Goal: Information Seeking & Learning: Learn about a topic

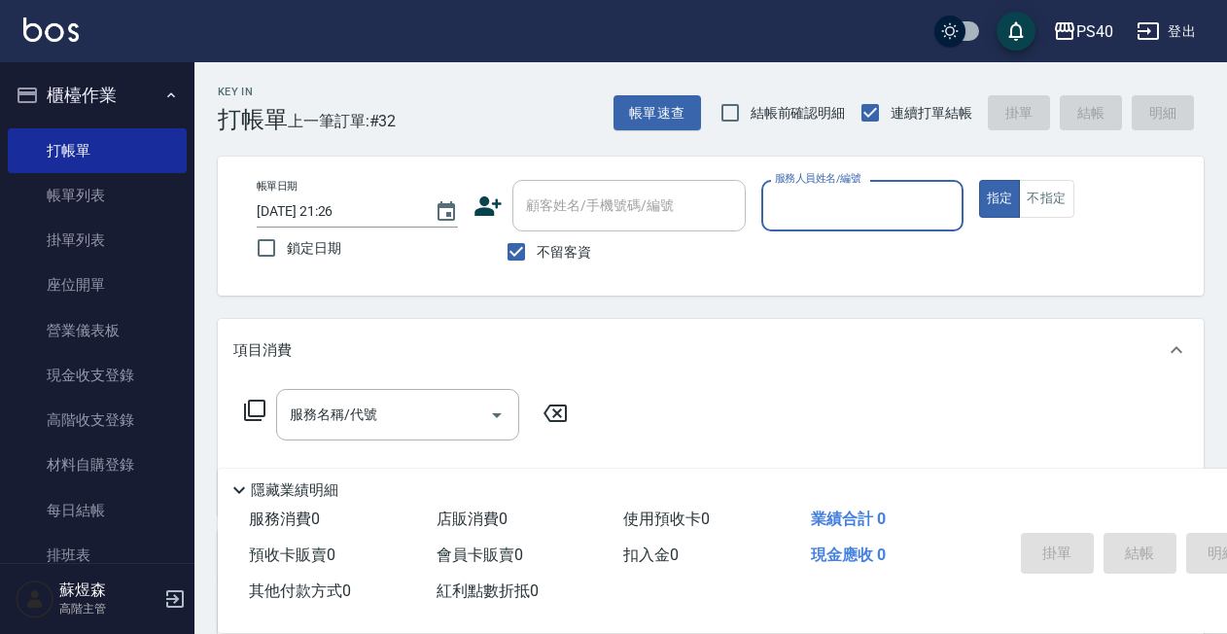
scroll to position [301, 0]
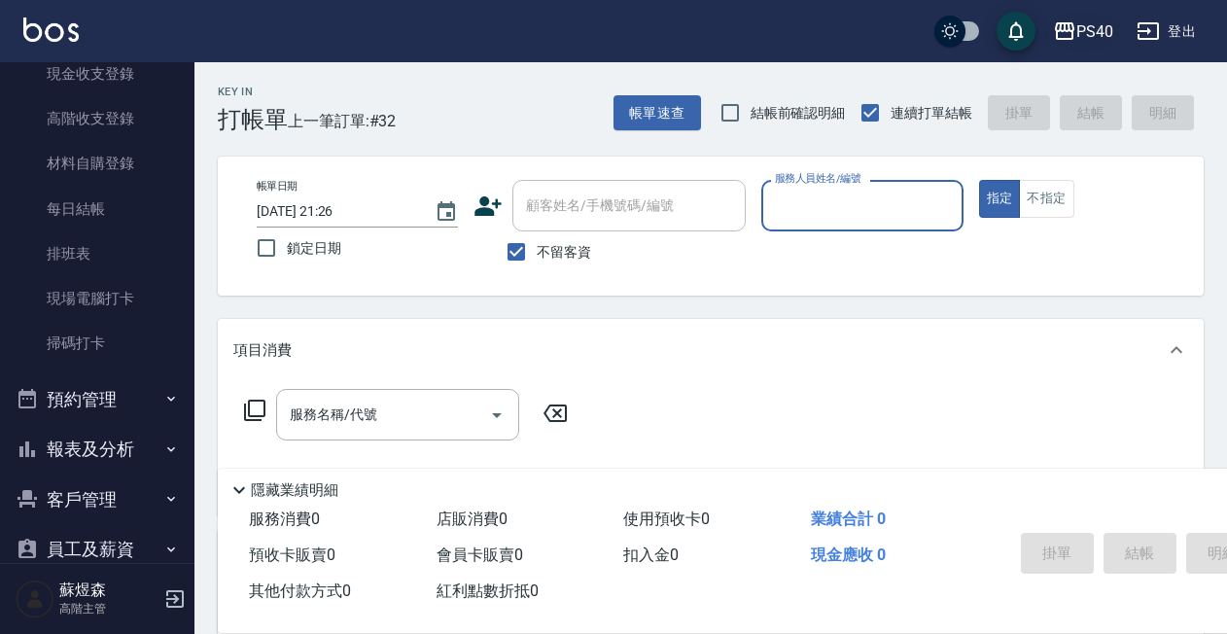
click at [1100, 31] on div "PS40" at bounding box center [1094, 31] width 37 height 24
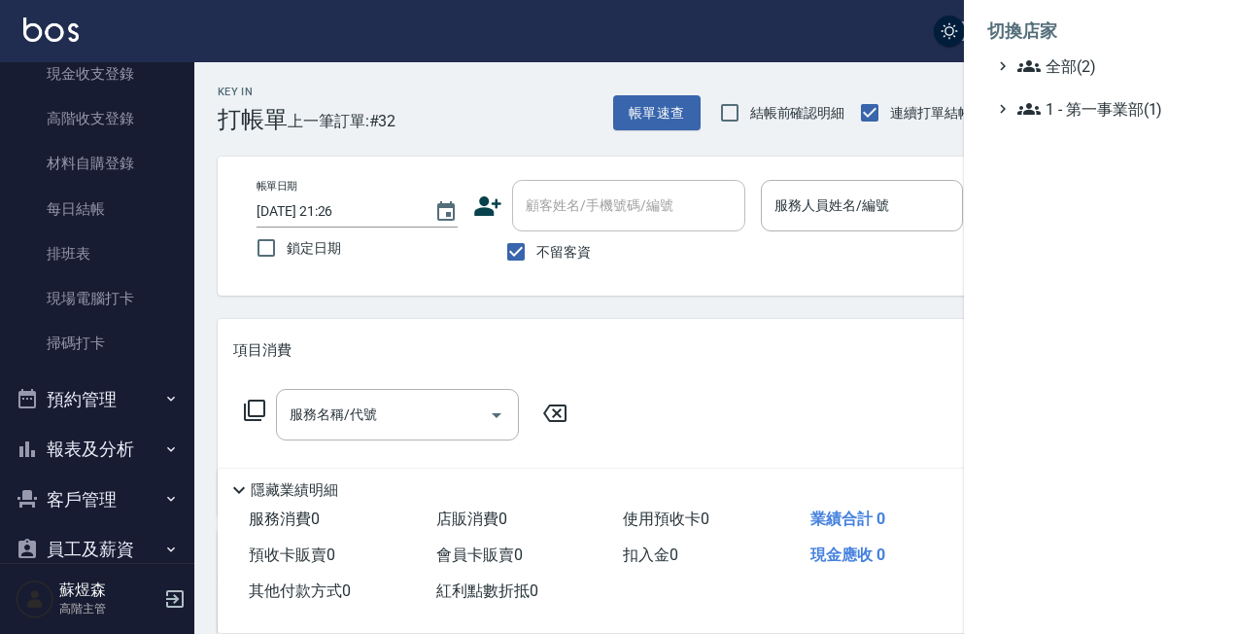
click at [622, 41] on div at bounding box center [618, 317] width 1236 height 634
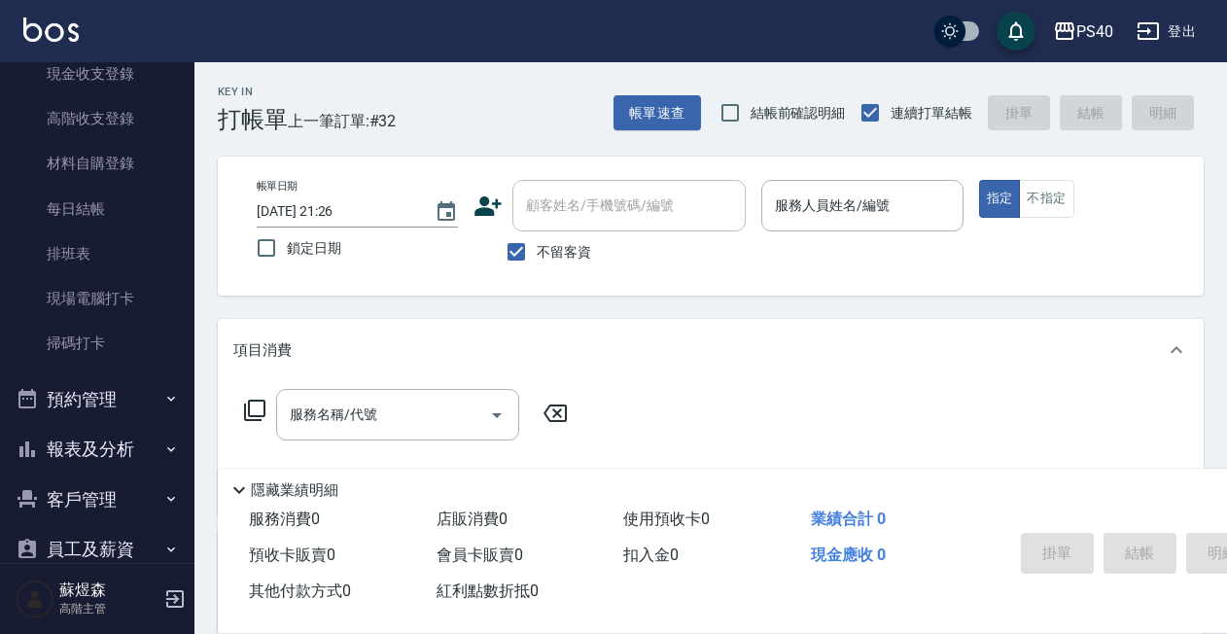
click at [89, 453] on button "報表及分析" at bounding box center [97, 449] width 179 height 51
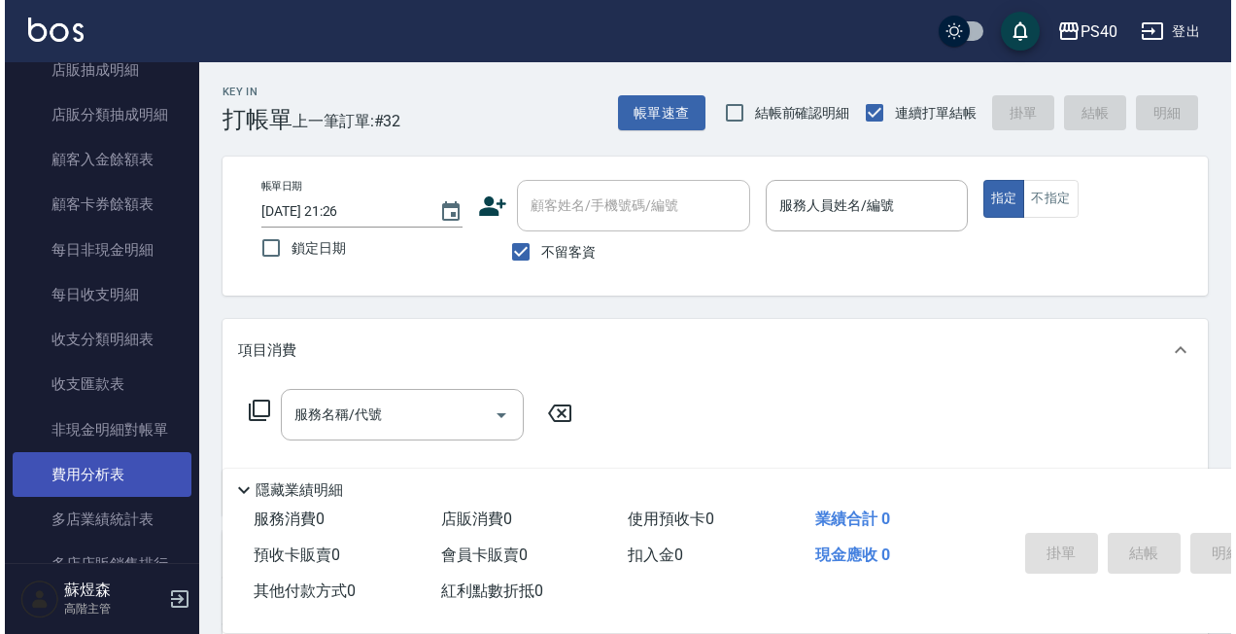
scroll to position [2022, 0]
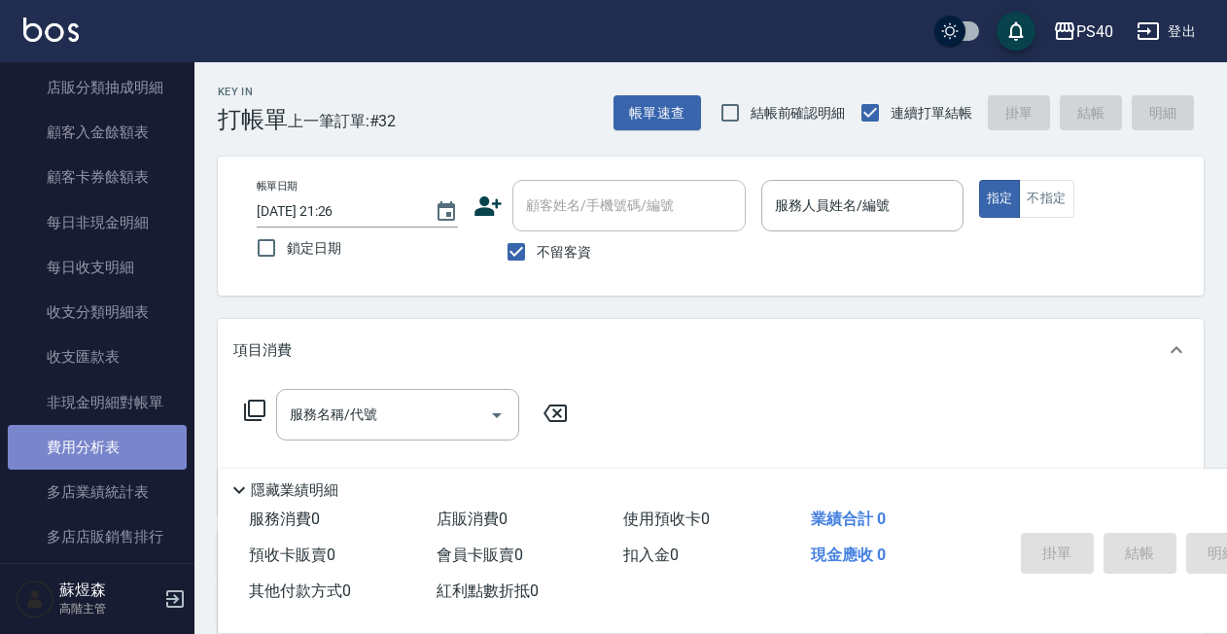
click at [114, 426] on link "費用分析表" at bounding box center [97, 447] width 179 height 45
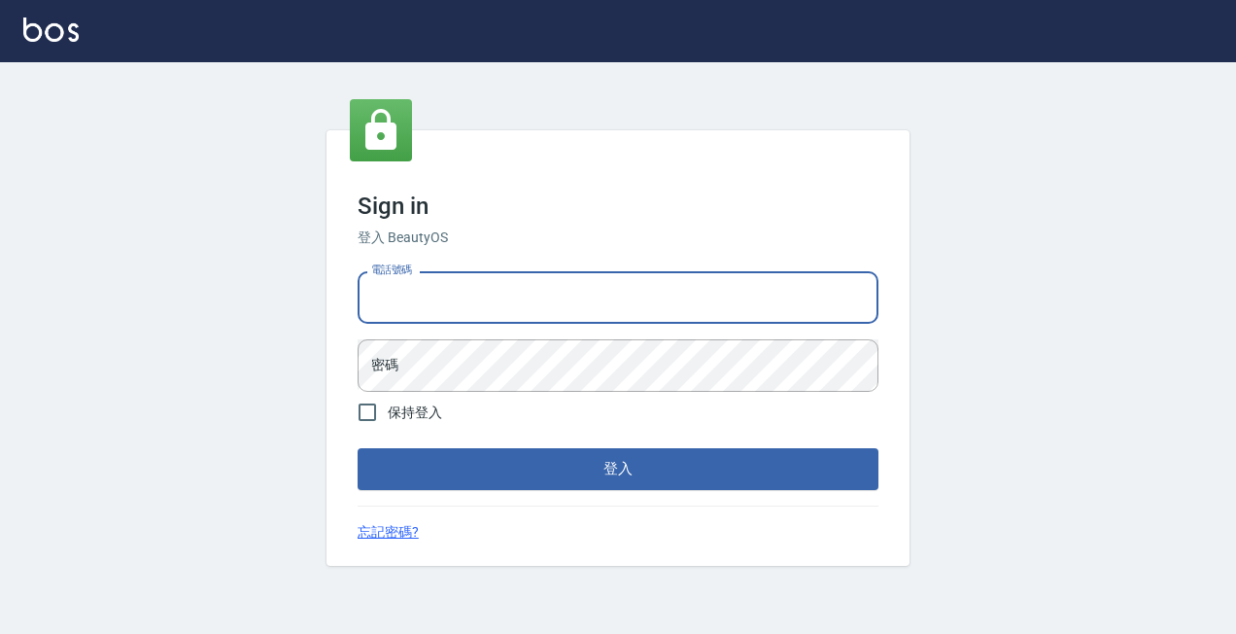
type input "0931261253"
click at [618, 468] on button "登入" at bounding box center [618, 468] width 521 height 41
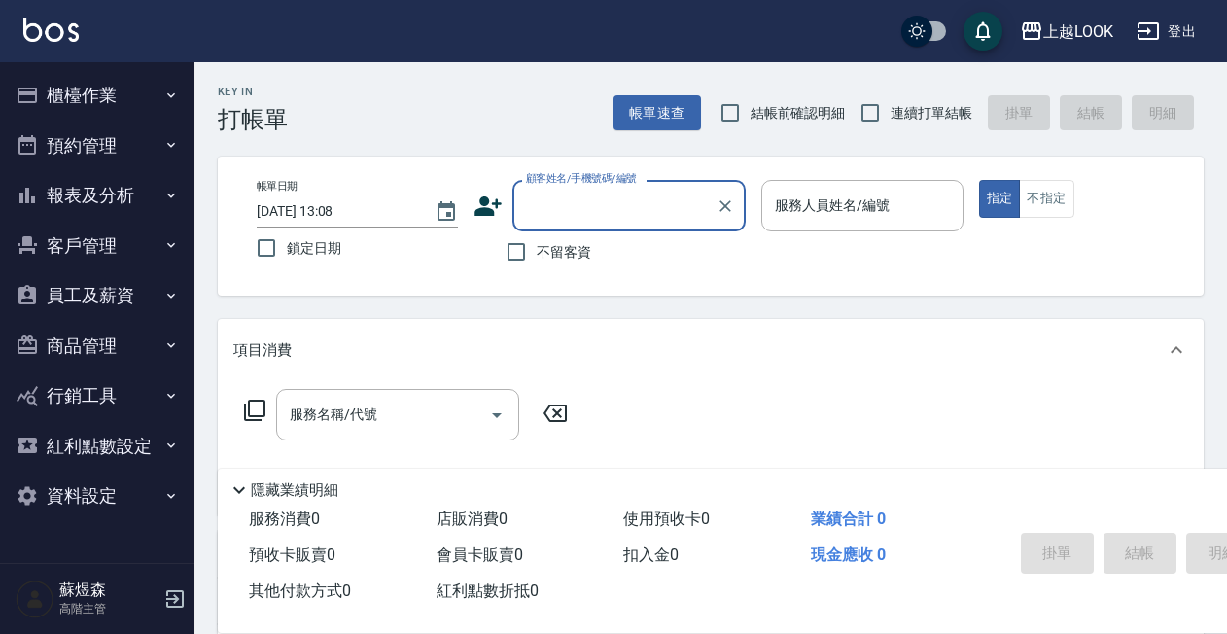
click at [82, 205] on button "報表及分析" at bounding box center [97, 195] width 179 height 51
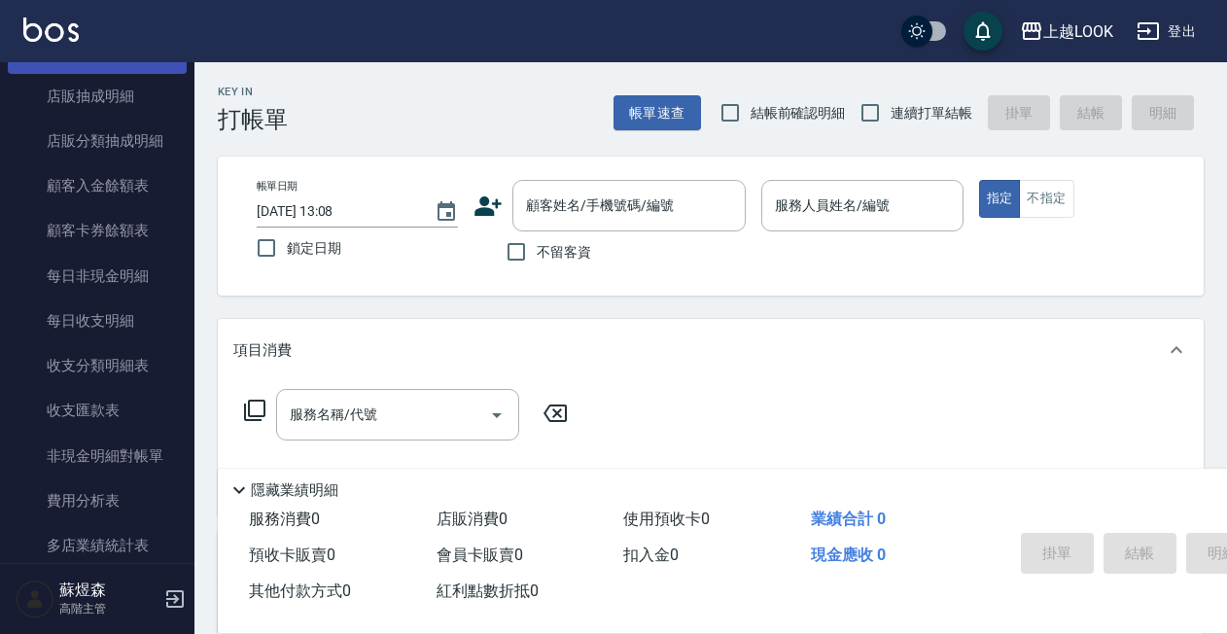
scroll to position [1474, 0]
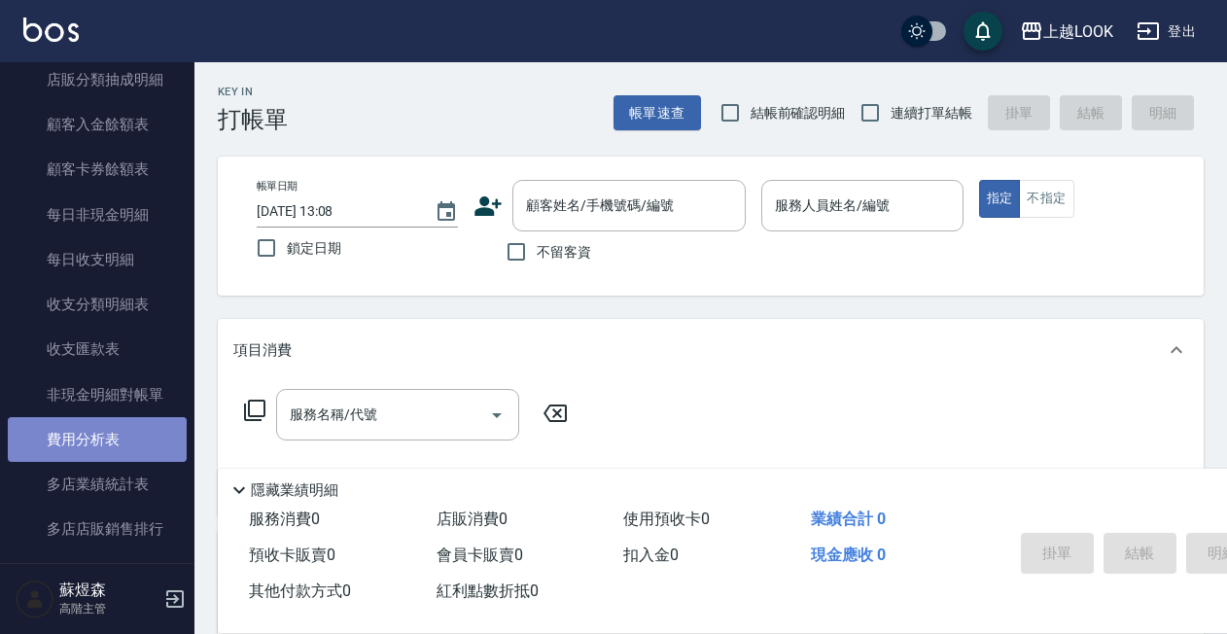
click at [96, 426] on link "費用分析表" at bounding box center [97, 439] width 179 height 45
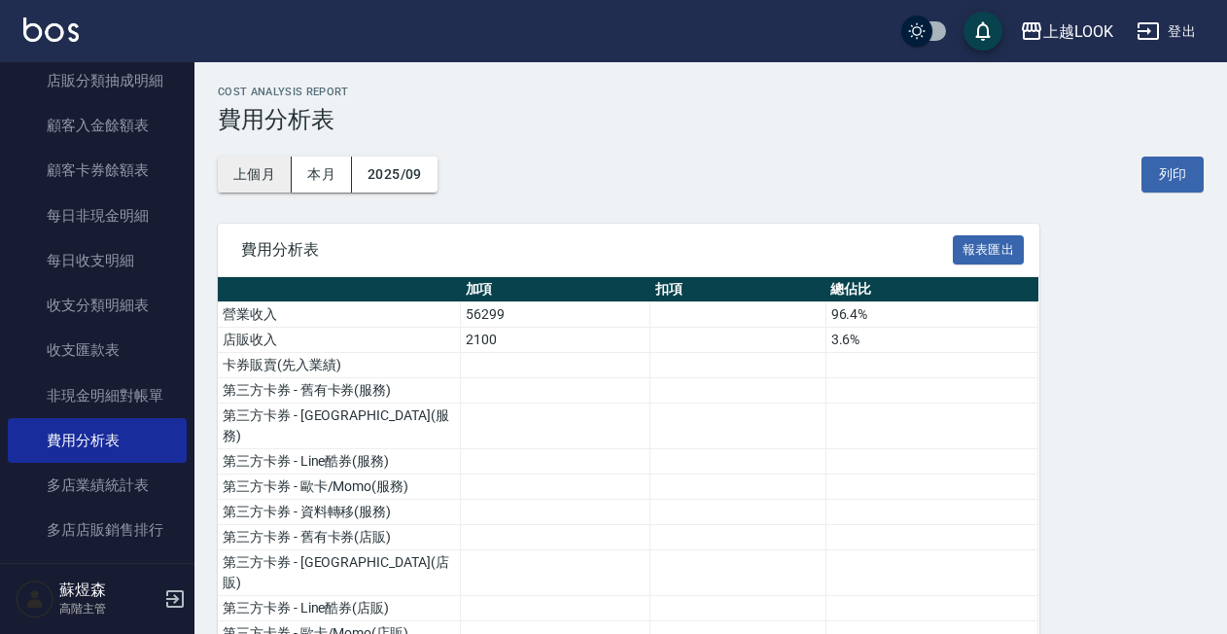
click at [279, 176] on button "上個月" at bounding box center [255, 174] width 74 height 36
click at [1078, 34] on div "上越LOOK" at bounding box center [1078, 31] width 70 height 24
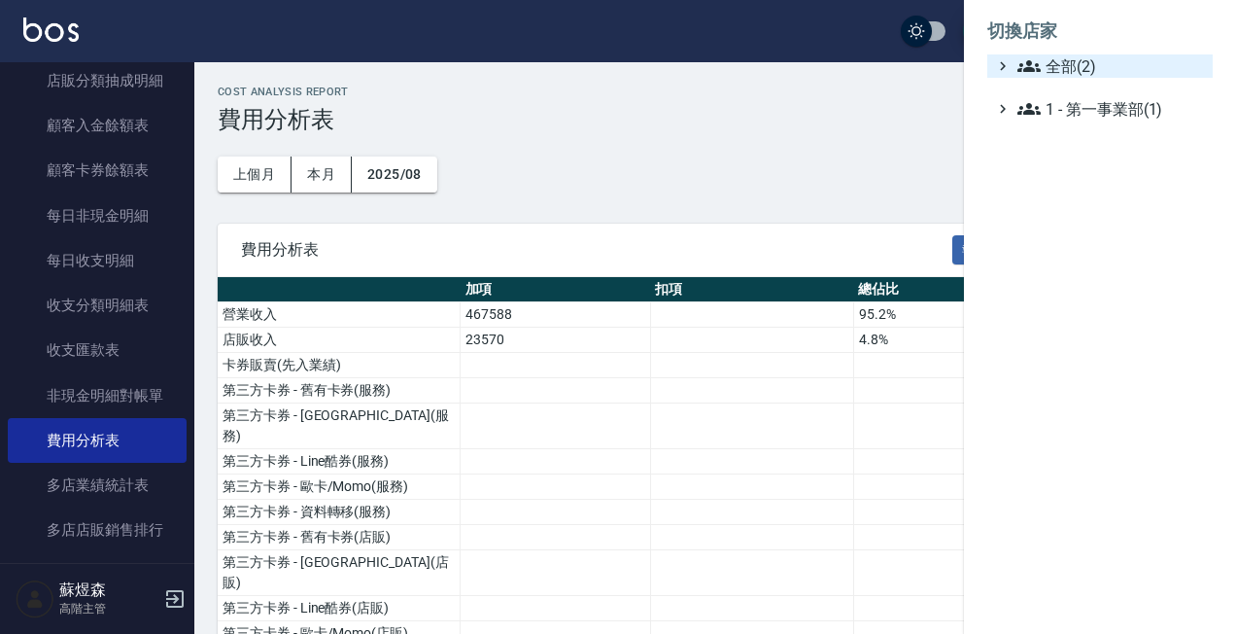
click at [1058, 74] on span "全部(2)" at bounding box center [1112, 65] width 188 height 23
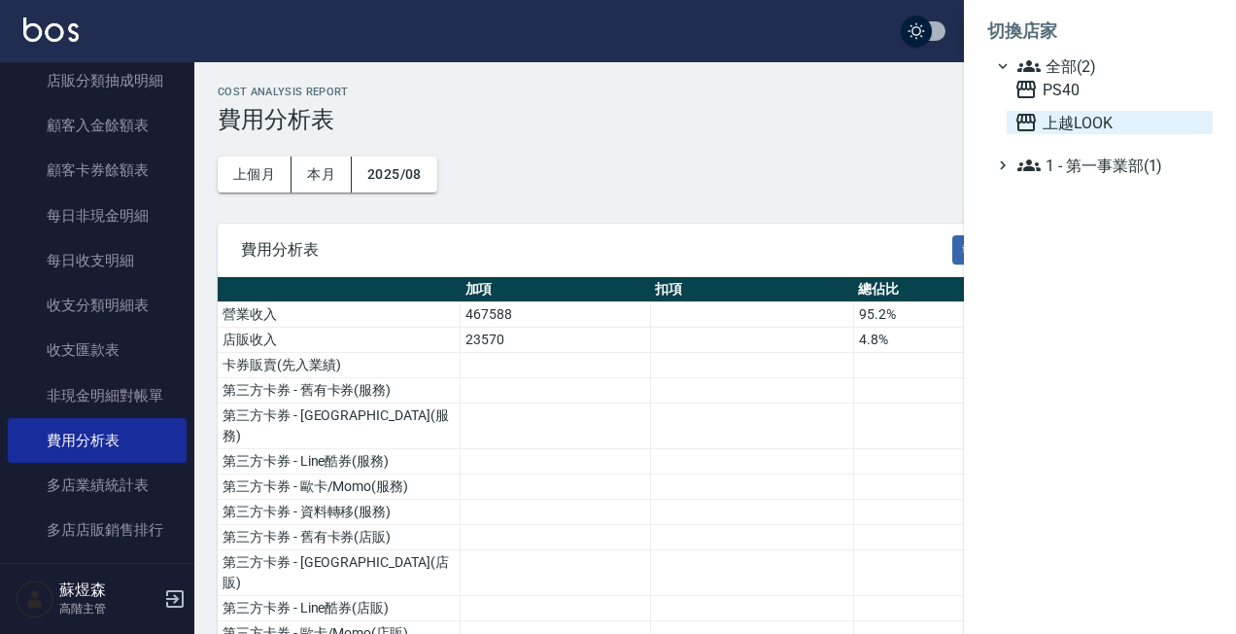
click at [1062, 128] on span "上越LOOK" at bounding box center [1110, 122] width 190 height 23
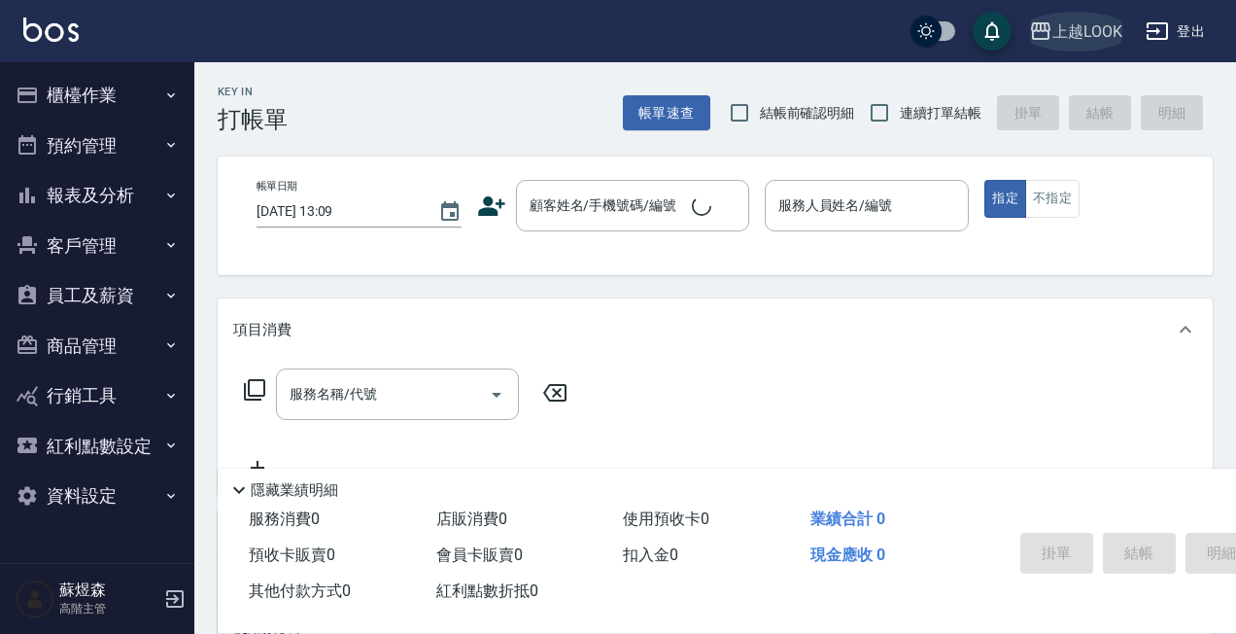
click at [1104, 25] on div "上越LOOK" at bounding box center [1088, 31] width 70 height 24
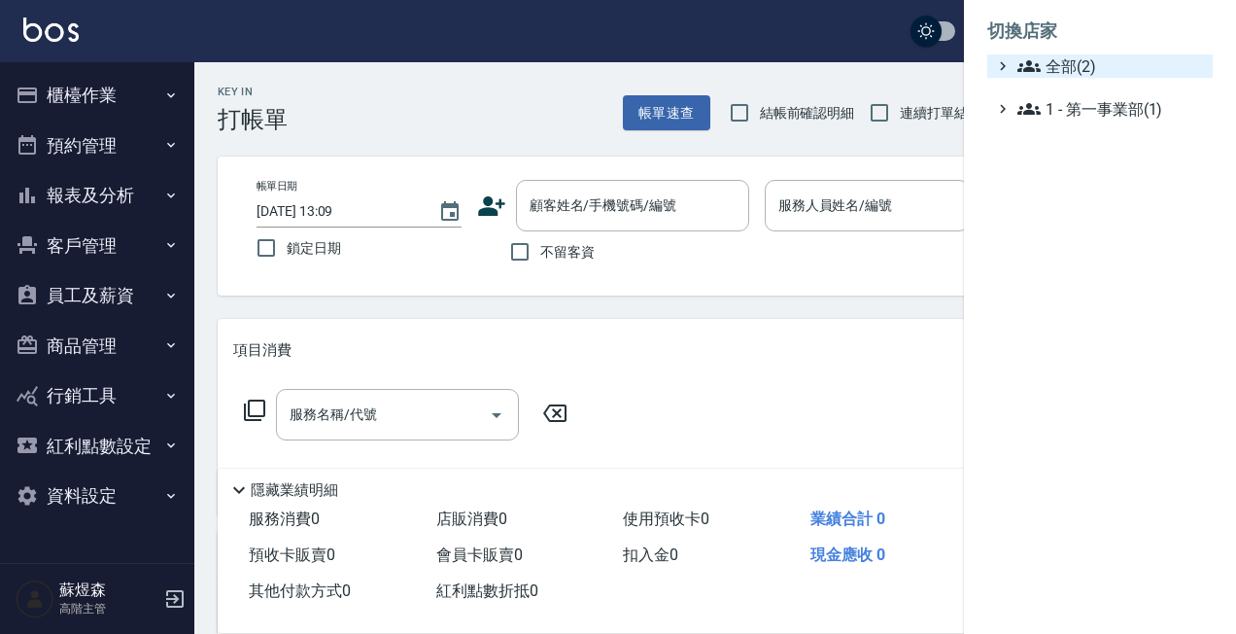
click at [1079, 75] on span "全部(2)" at bounding box center [1112, 65] width 188 height 23
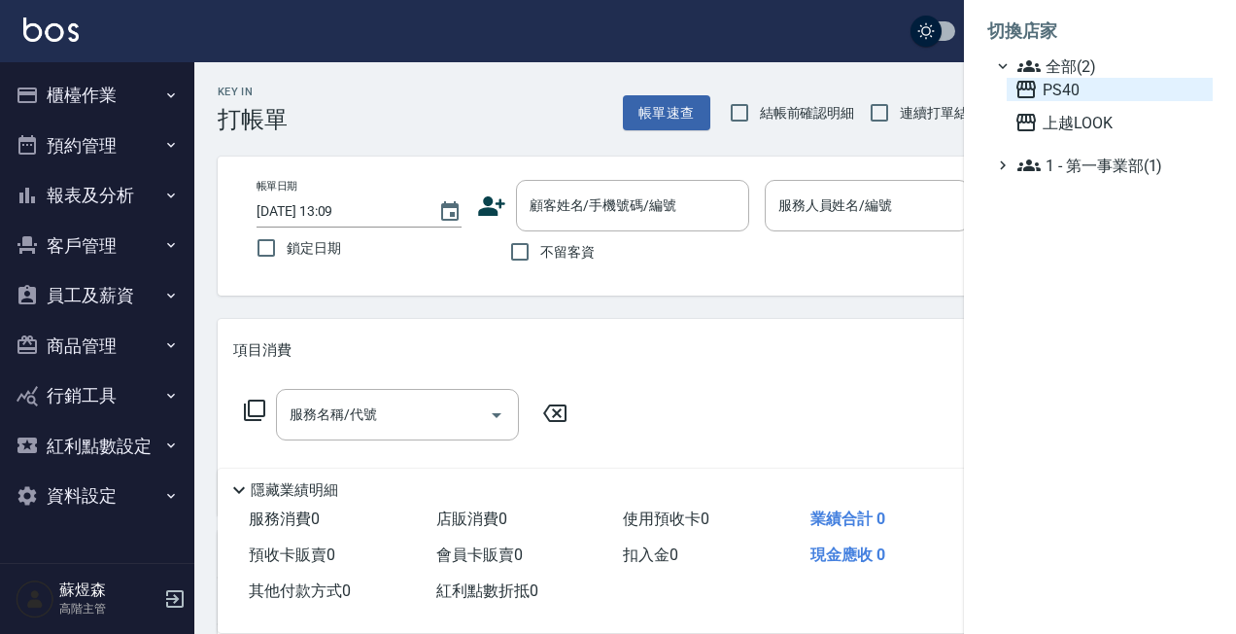
click at [1063, 87] on span "PS40" at bounding box center [1110, 89] width 190 height 23
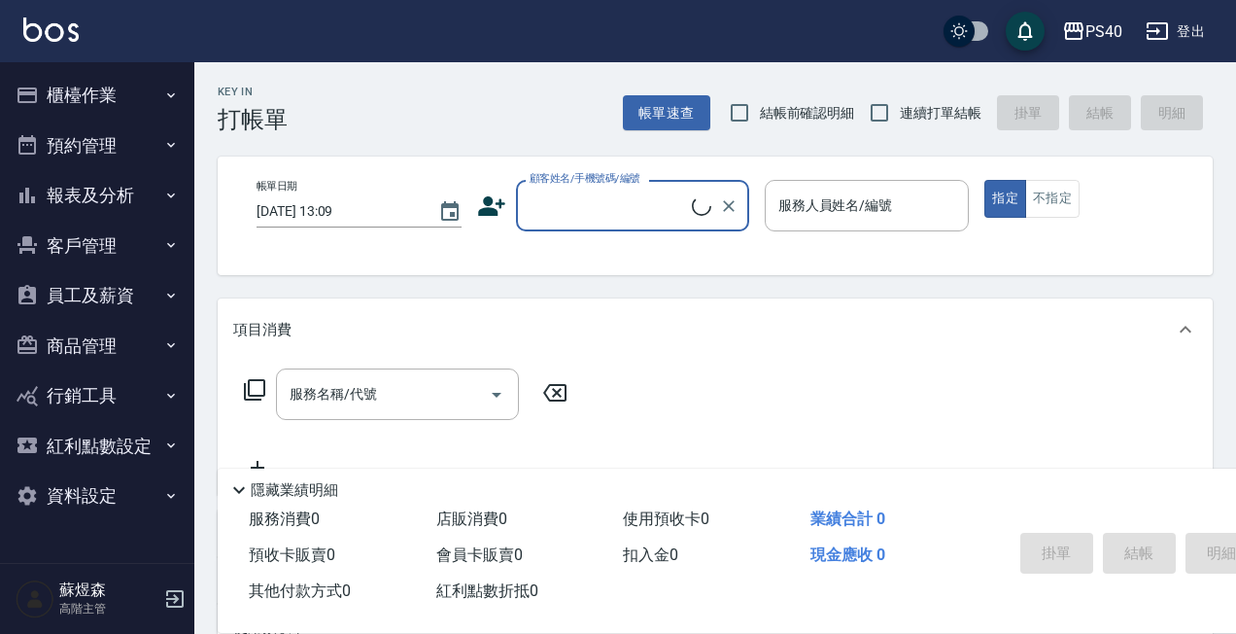
click at [89, 183] on button "報表及分析" at bounding box center [97, 195] width 179 height 51
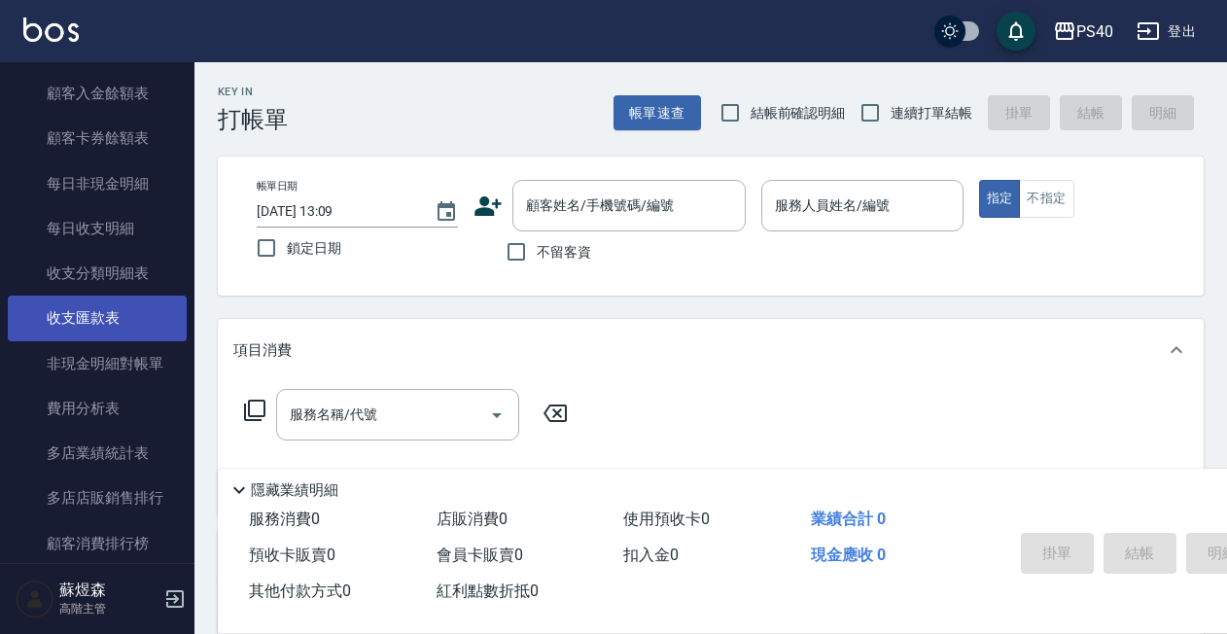
scroll to position [1528, 0]
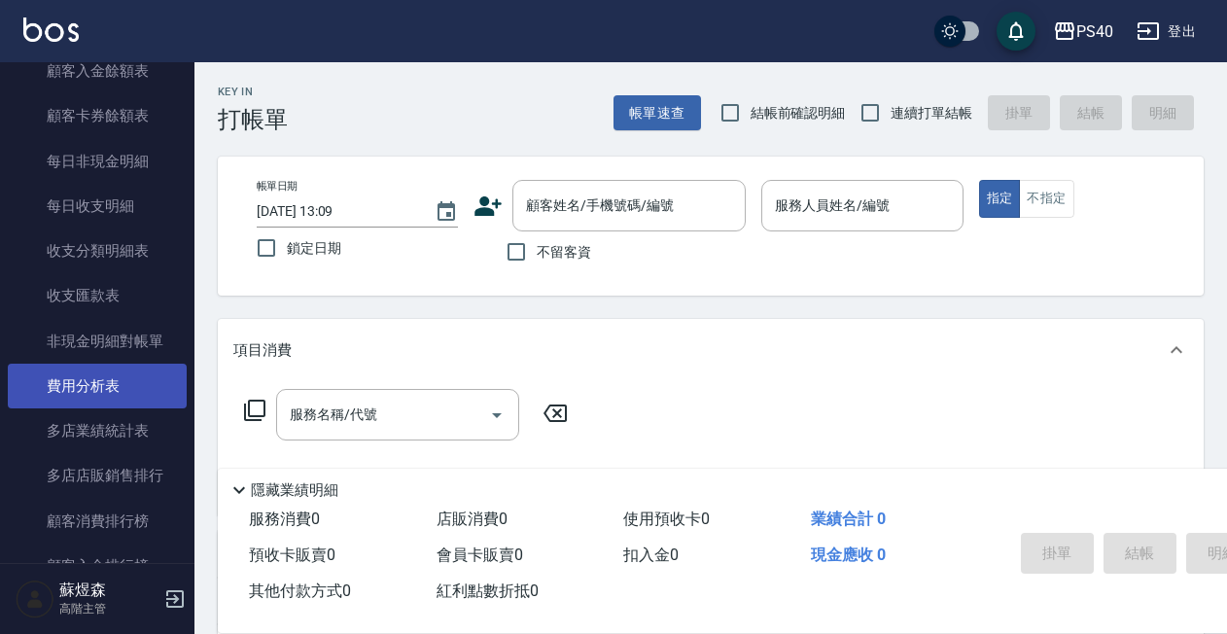
click at [84, 367] on link "費用分析表" at bounding box center [97, 386] width 179 height 45
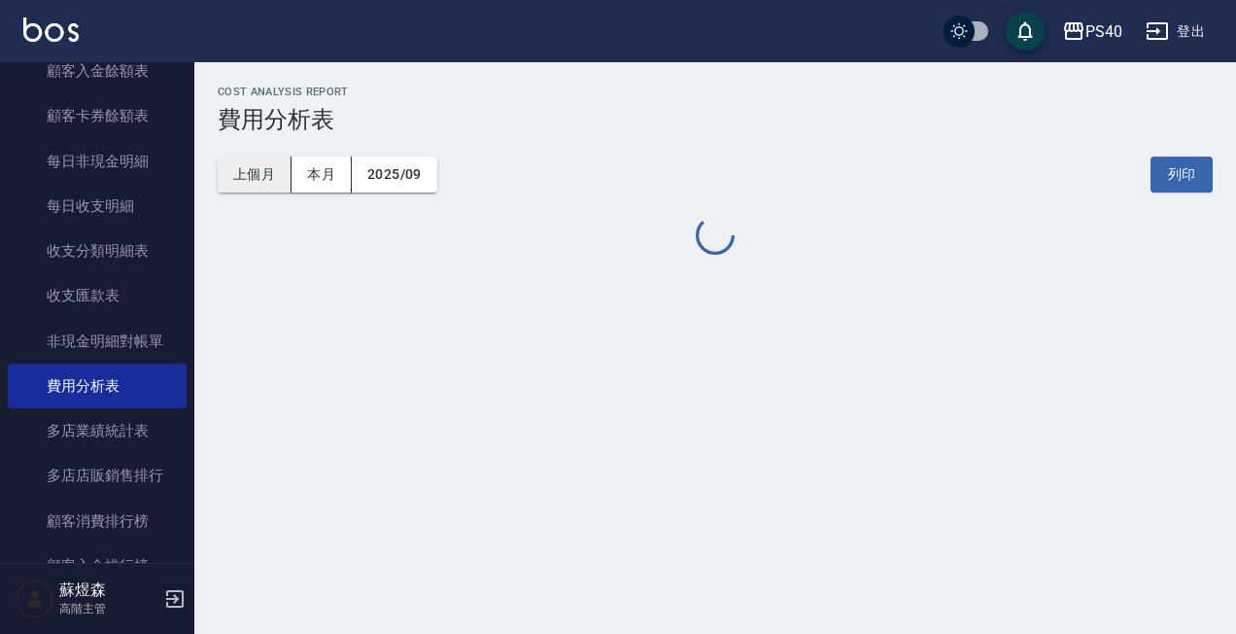
click at [266, 169] on button "上個月" at bounding box center [255, 174] width 74 height 36
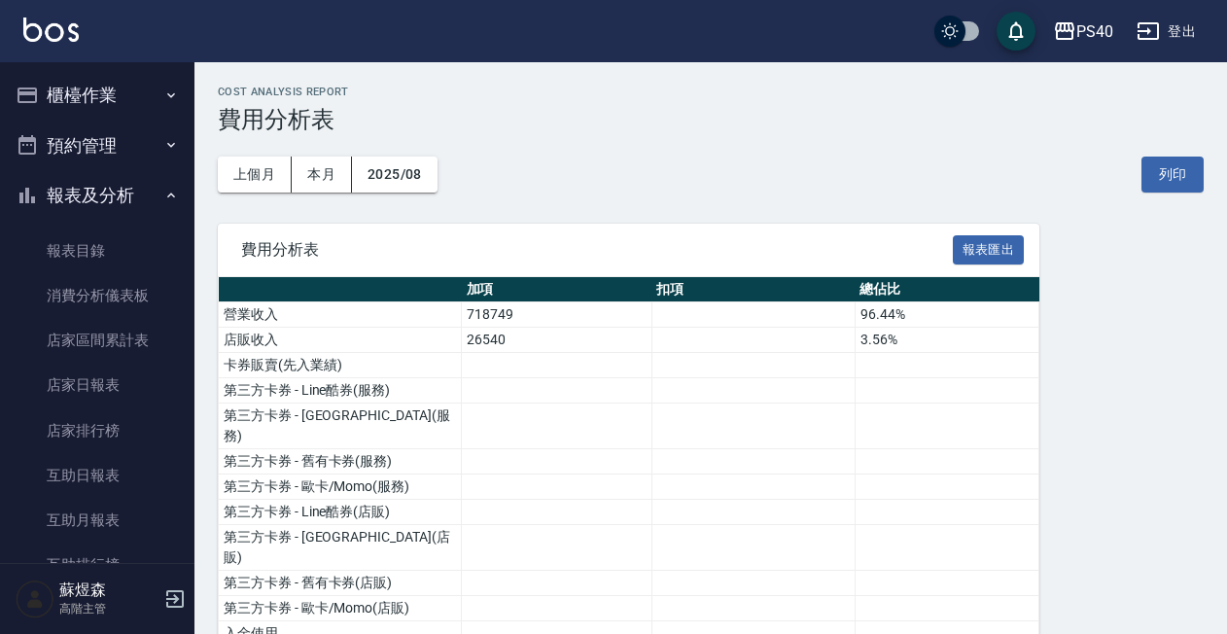
click at [102, 202] on button "報表及分析" at bounding box center [97, 195] width 179 height 51
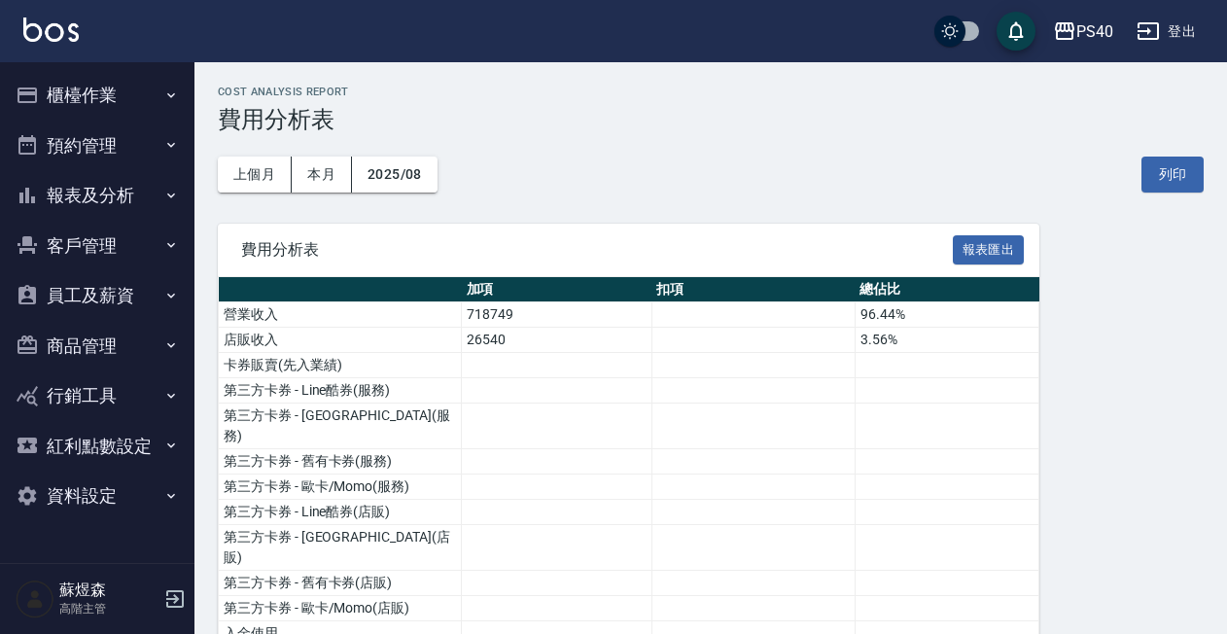
click at [115, 183] on button "報表及分析" at bounding box center [97, 195] width 179 height 51
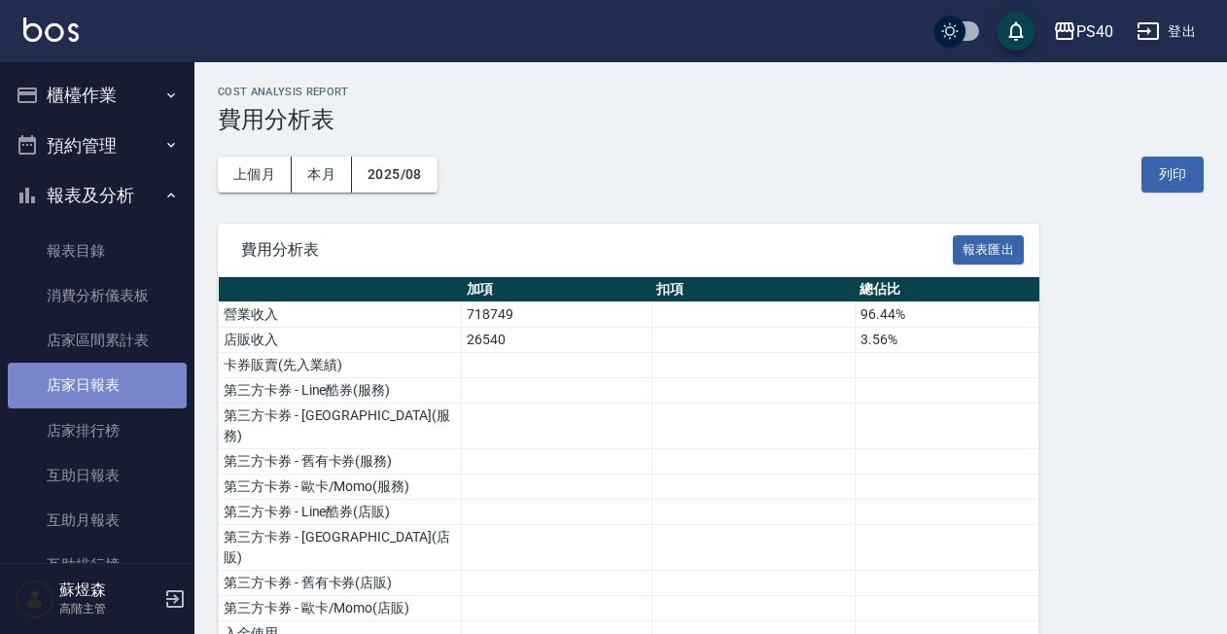
click at [119, 390] on link "店家日報表" at bounding box center [97, 385] width 179 height 45
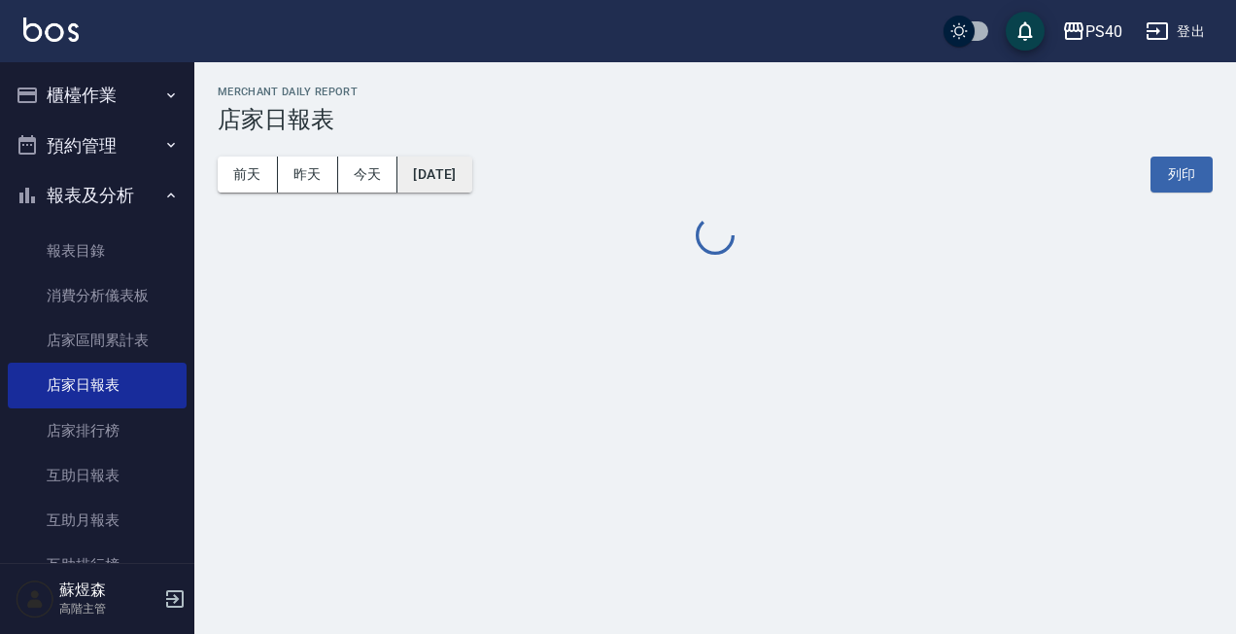
click at [462, 165] on button "2025/09/07" at bounding box center [435, 174] width 74 height 36
click at [473, 191] on div "前天 昨天 今天 2025/09/07 列印" at bounding box center [715, 174] width 995 height 83
click at [471, 176] on button "2025/09/07" at bounding box center [435, 174] width 74 height 36
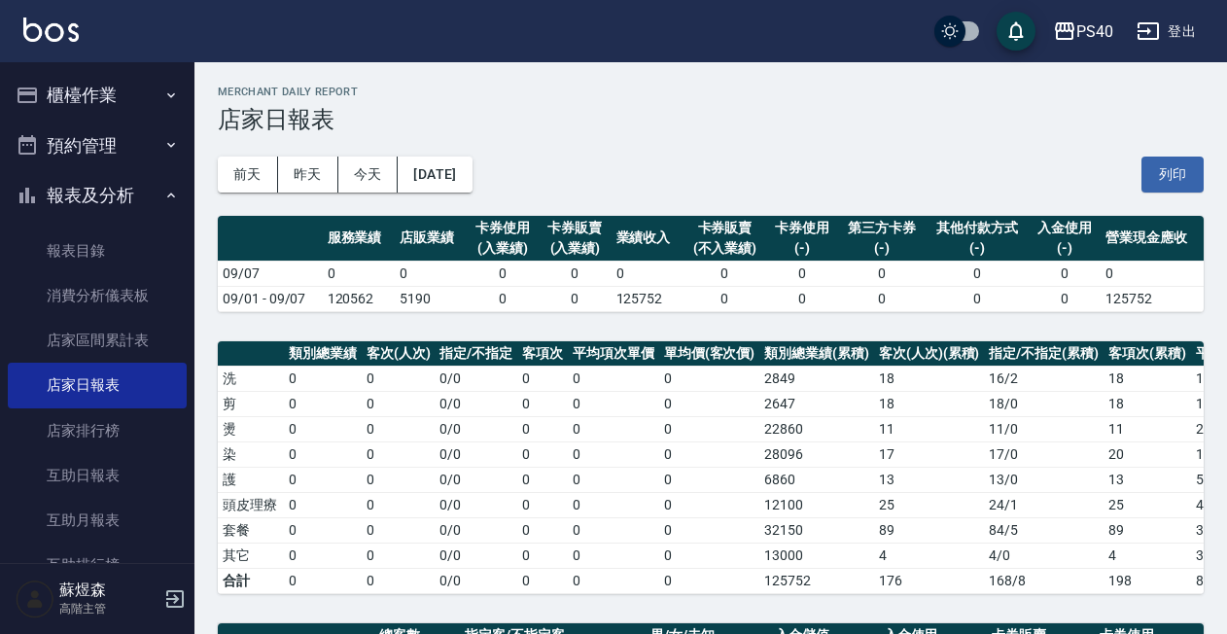
click at [459, 193] on div "前天 昨天 今天 2025/09/07 列印" at bounding box center [711, 174] width 986 height 83
click at [471, 183] on button "2025/09/07" at bounding box center [435, 174] width 74 height 36
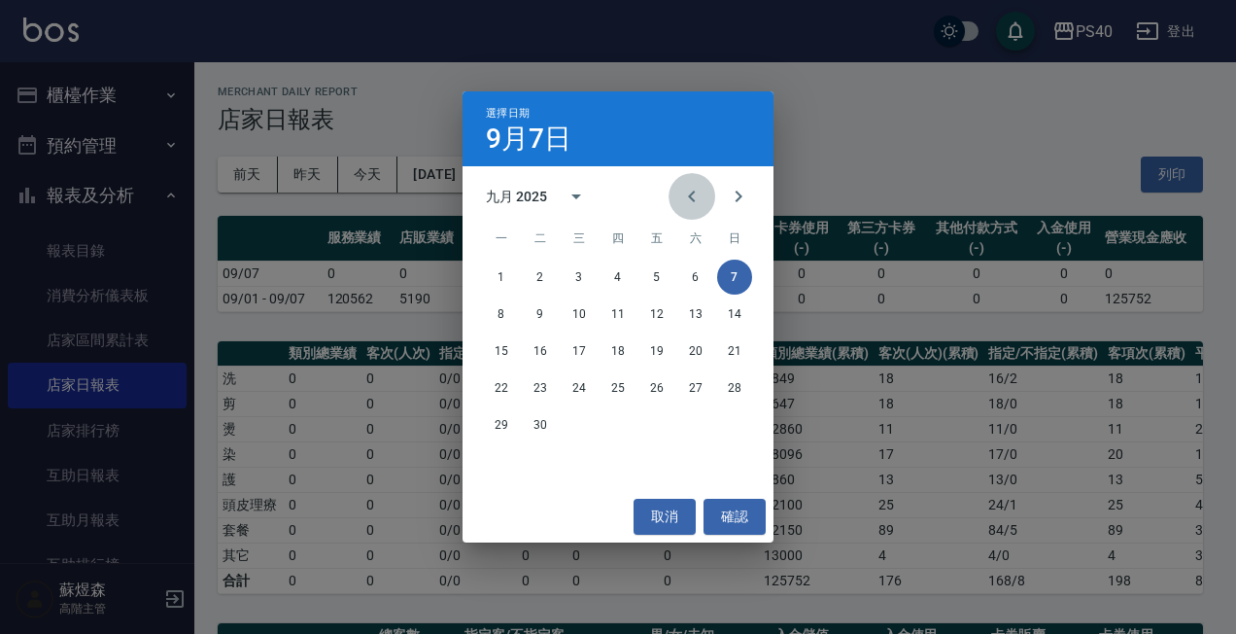
click at [689, 195] on icon "Previous month" at bounding box center [691, 196] width 23 height 23
click at [739, 423] on button "31" at bounding box center [734, 424] width 35 height 35
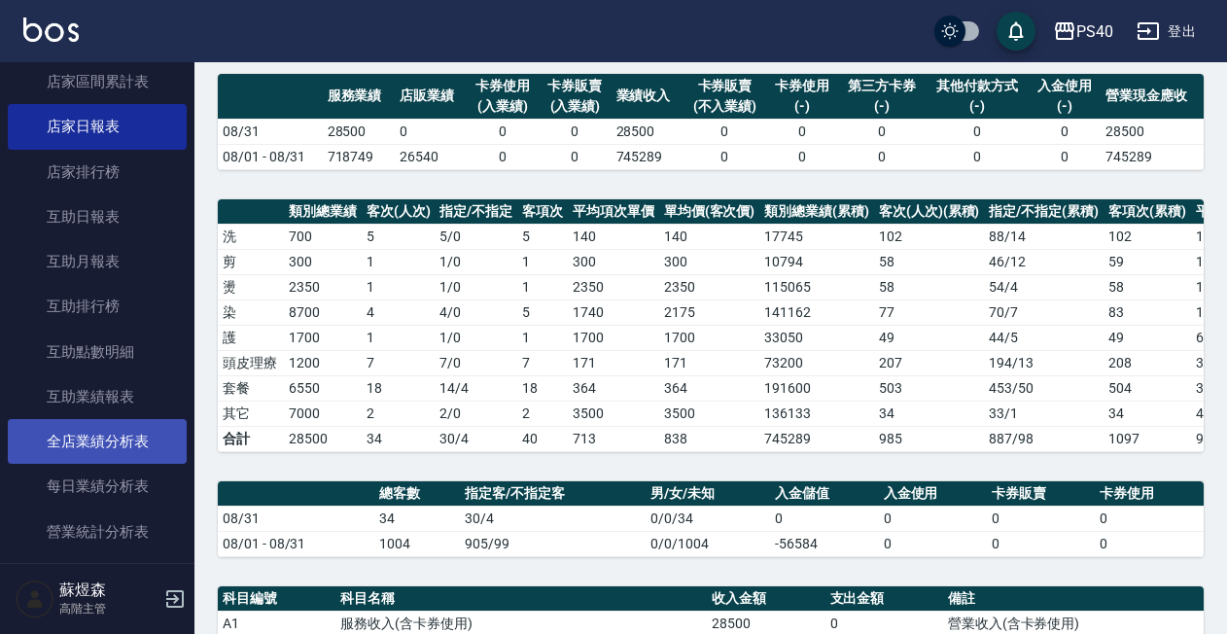
scroll to position [333, 0]
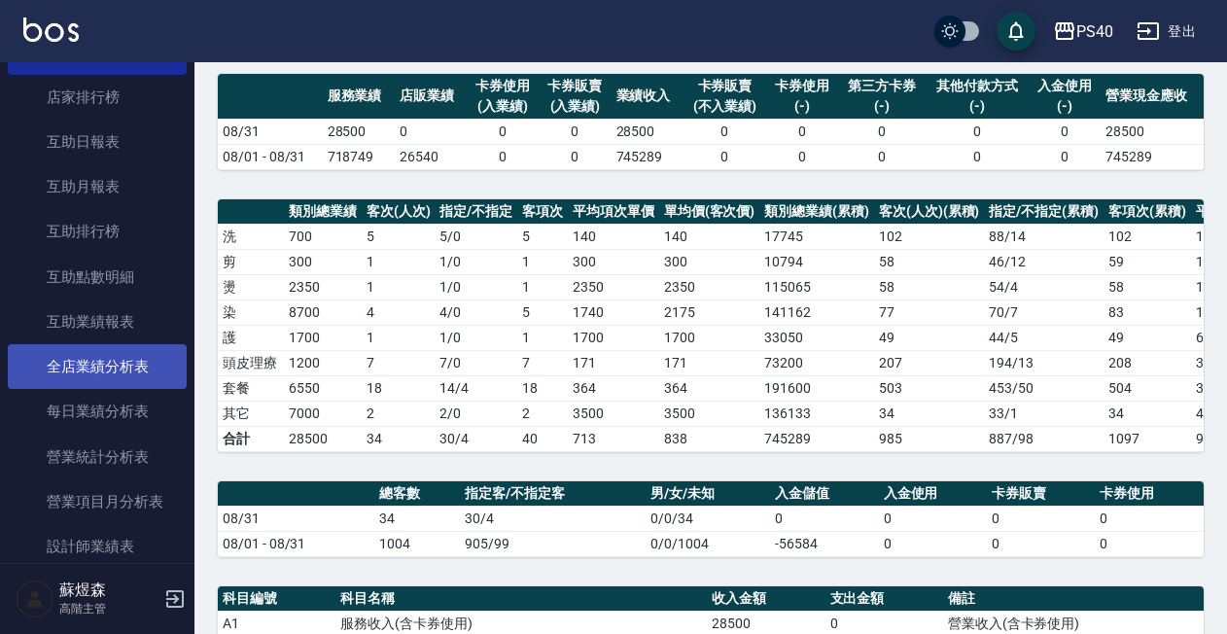
click at [125, 373] on link "全店業績分析表" at bounding box center [97, 366] width 179 height 45
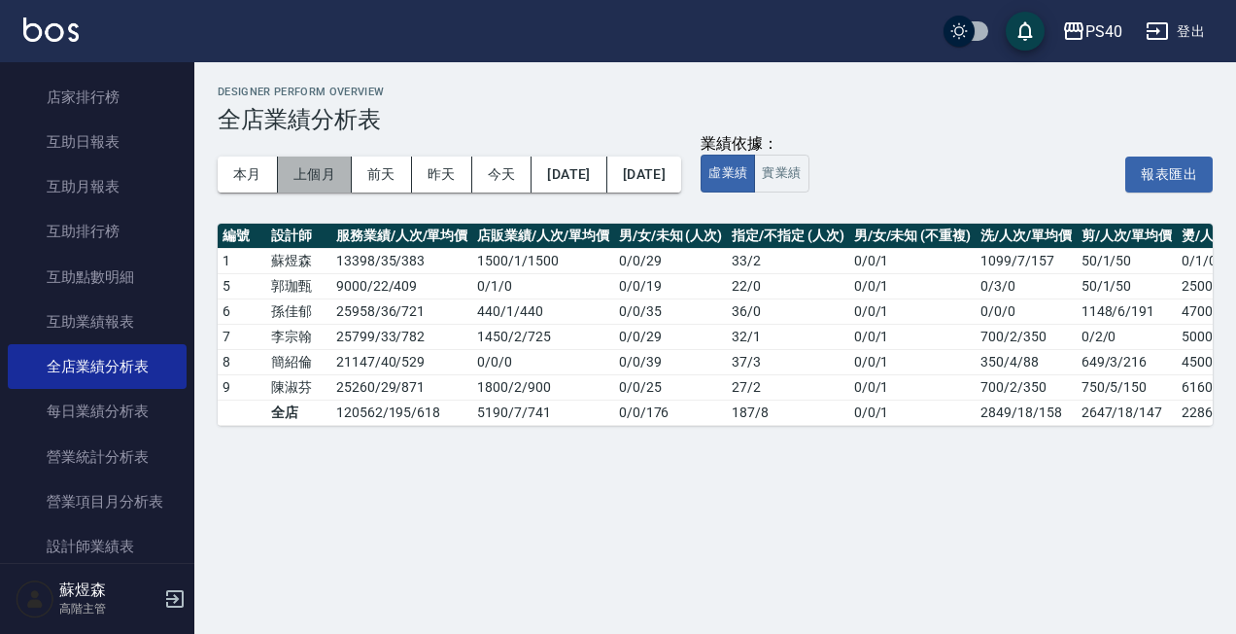
click at [319, 176] on button "上個月" at bounding box center [315, 174] width 74 height 36
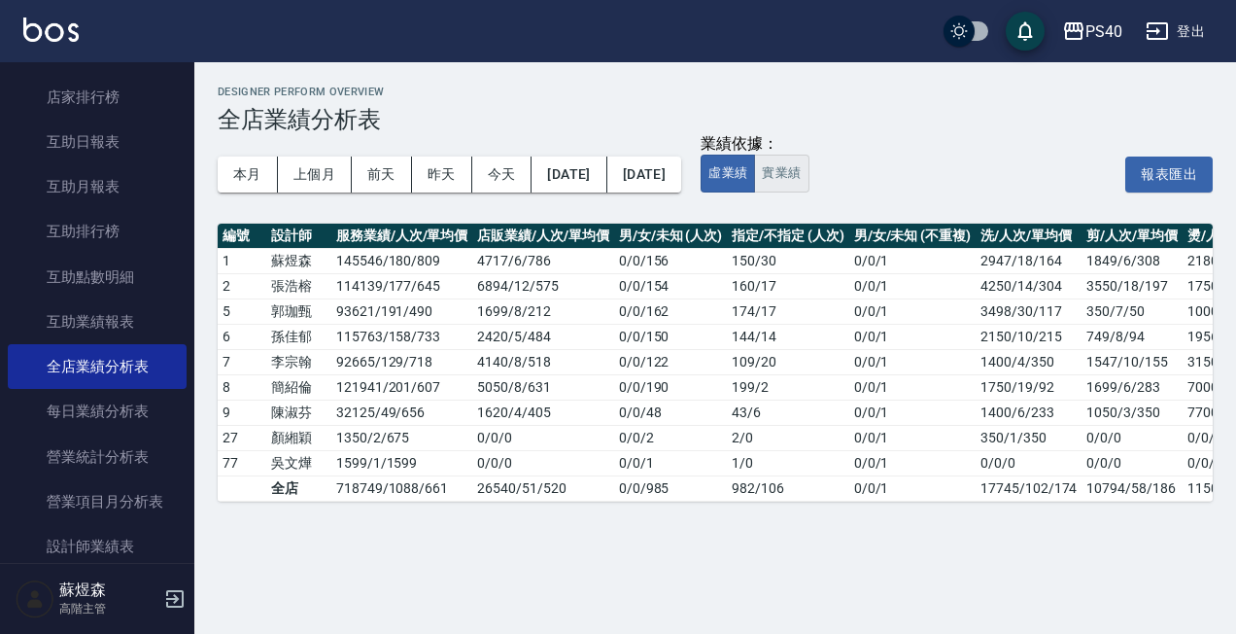
click at [809, 173] on button "實業績" at bounding box center [781, 174] width 54 height 38
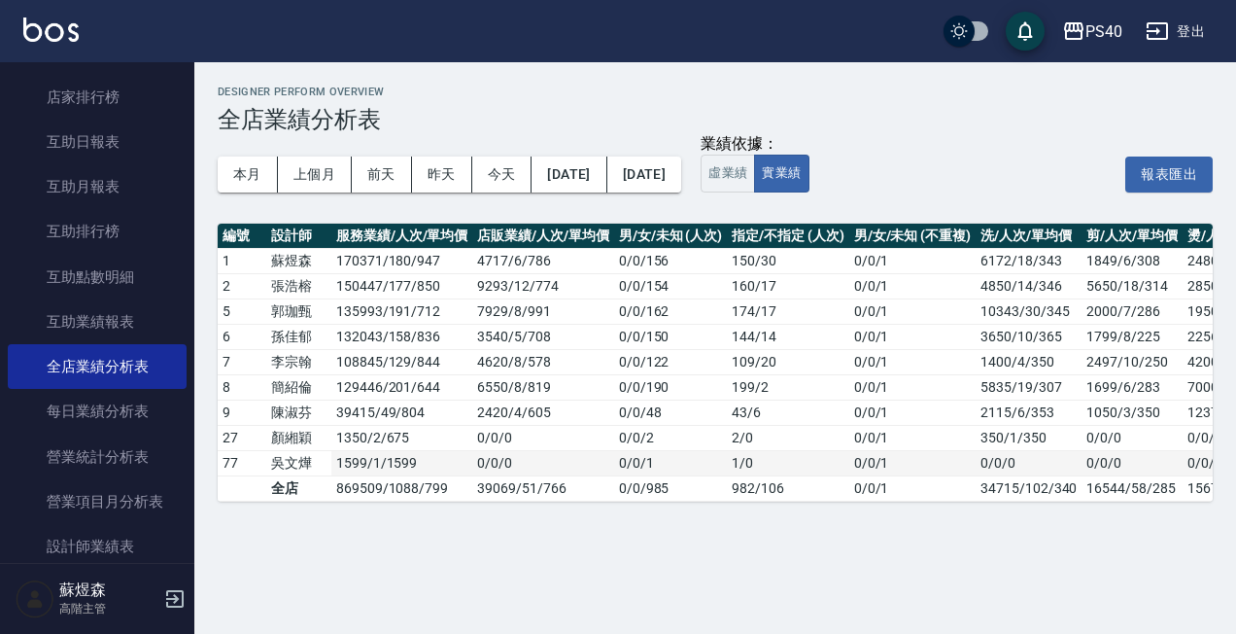
type button "TRUTH"
click at [1107, 45] on button "PS40" at bounding box center [1093, 32] width 76 height 40
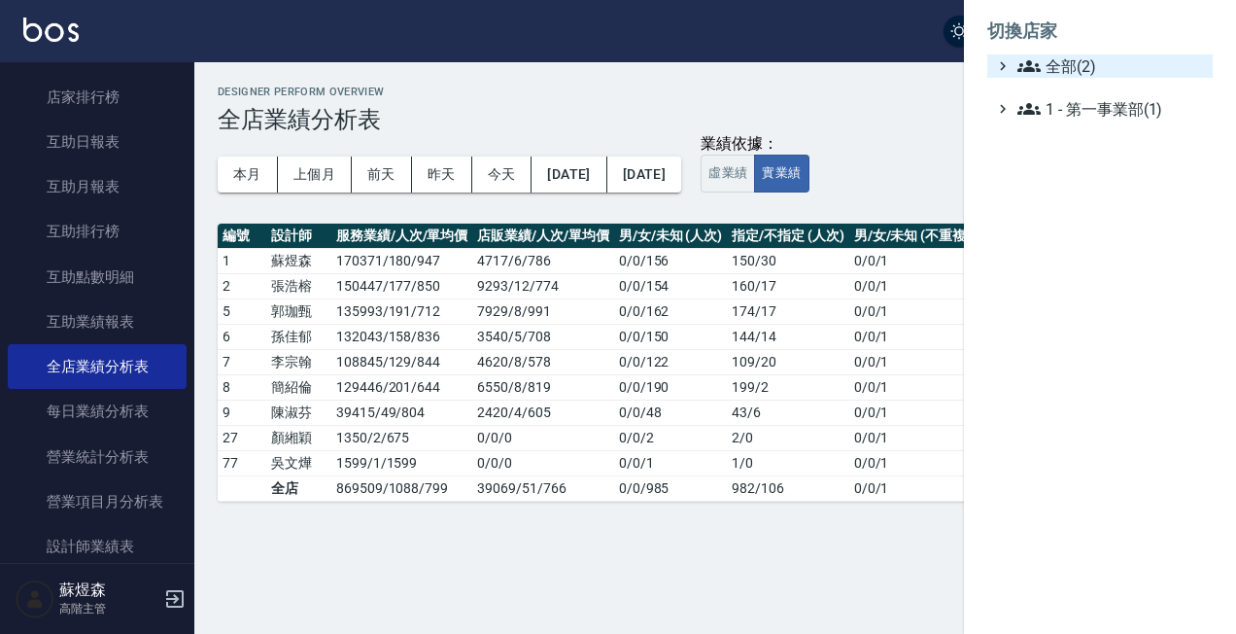
click at [1097, 64] on span "全部(2)" at bounding box center [1112, 65] width 188 height 23
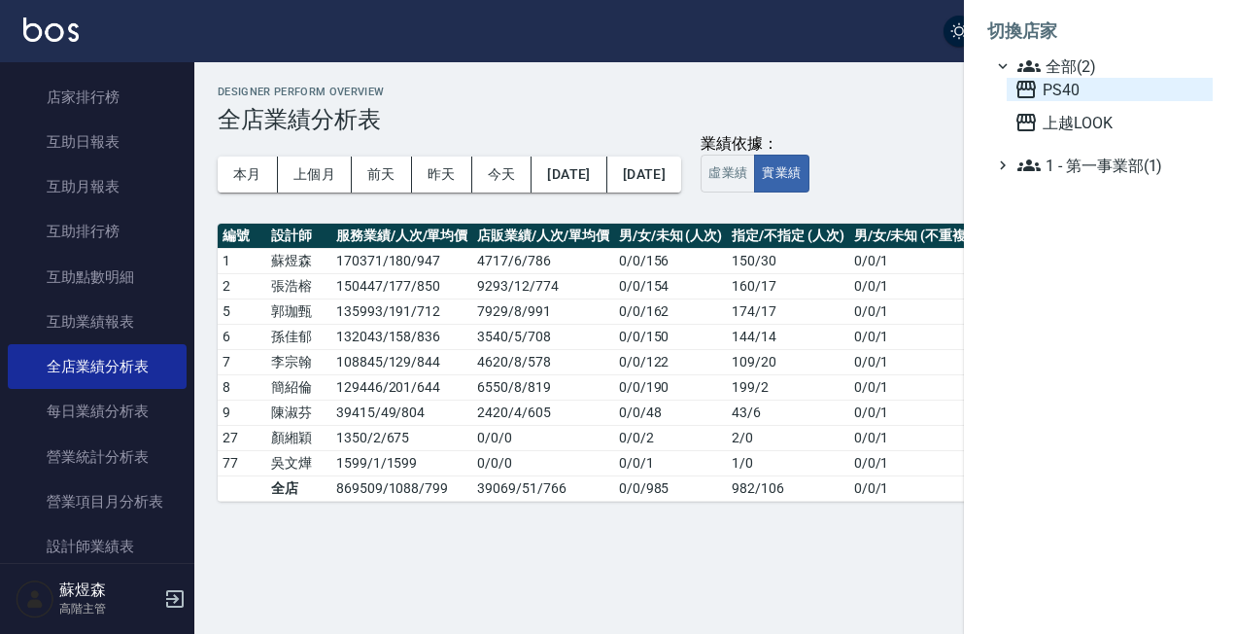
click at [1076, 96] on span "PS40" at bounding box center [1110, 89] width 190 height 23
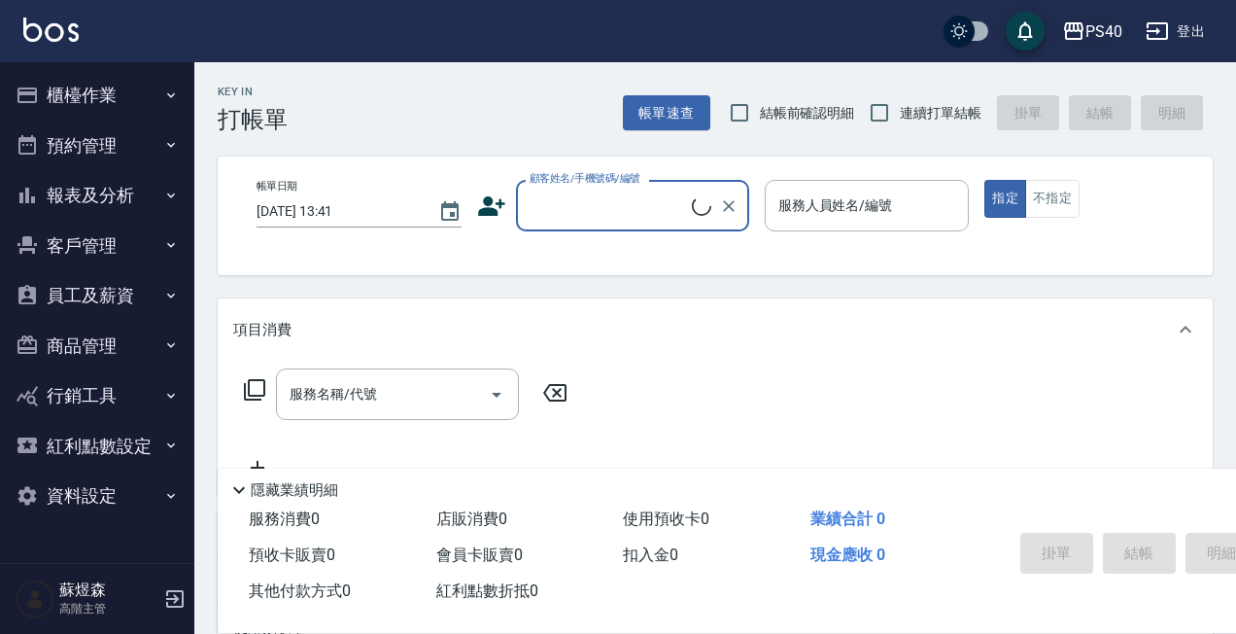
click at [1102, 48] on button "PS40" at bounding box center [1093, 32] width 76 height 40
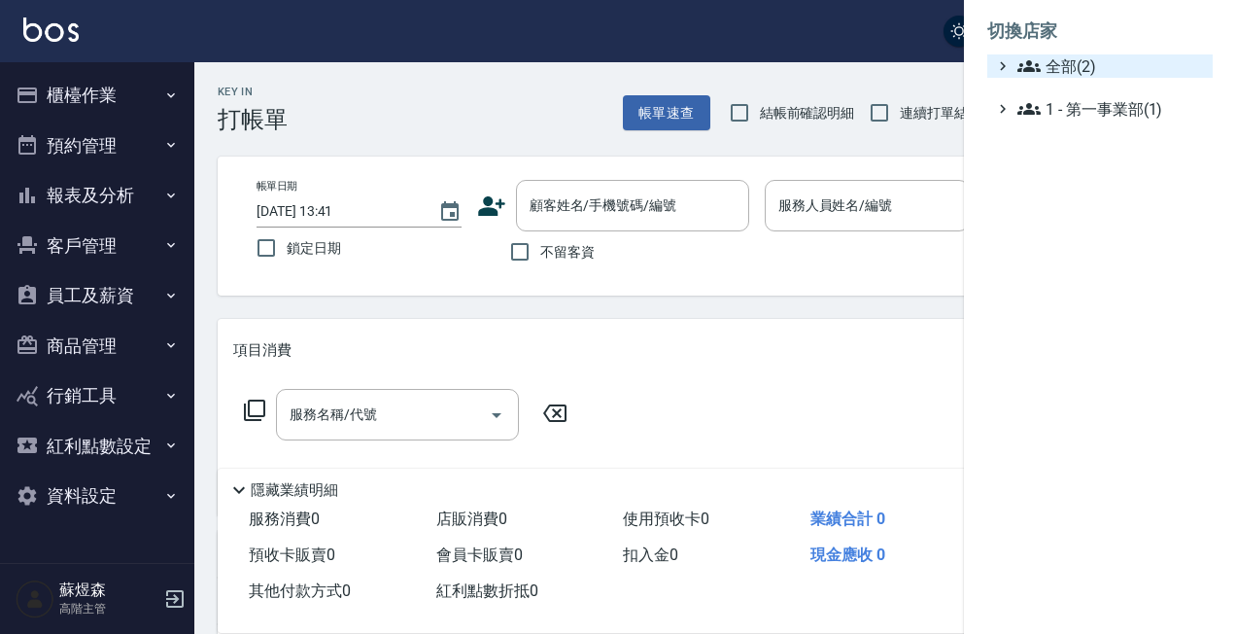
click at [1086, 69] on span "全部(2)" at bounding box center [1112, 65] width 188 height 23
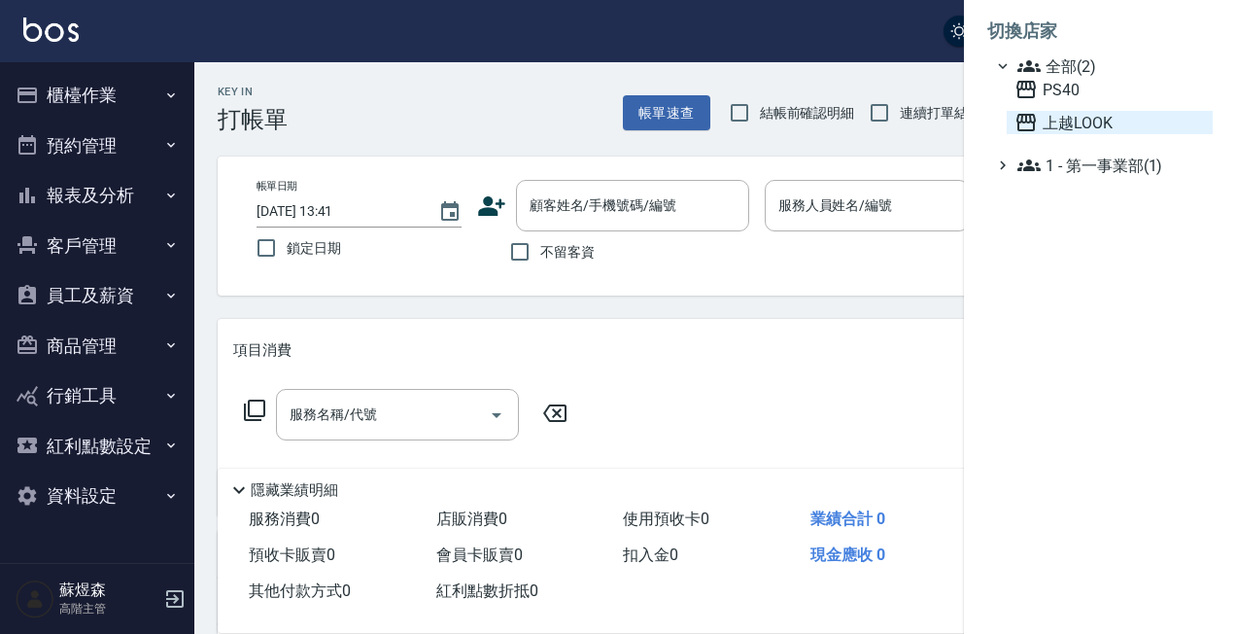
click at [1064, 126] on span "上越LOOK" at bounding box center [1110, 122] width 190 height 23
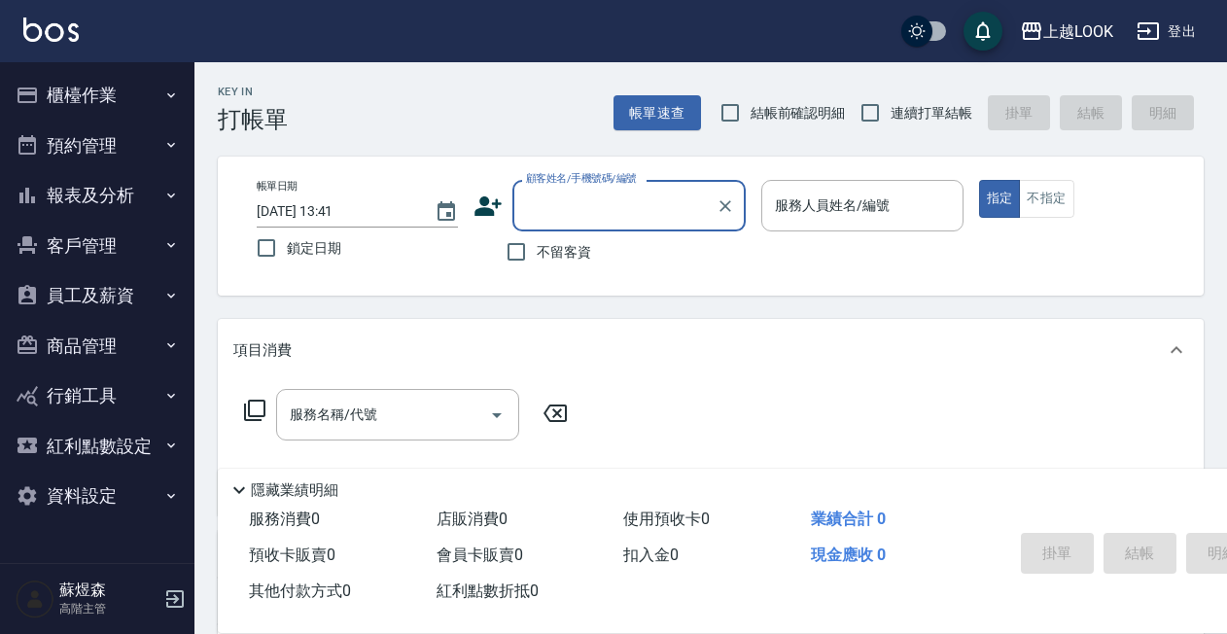
scroll to position [2, 0]
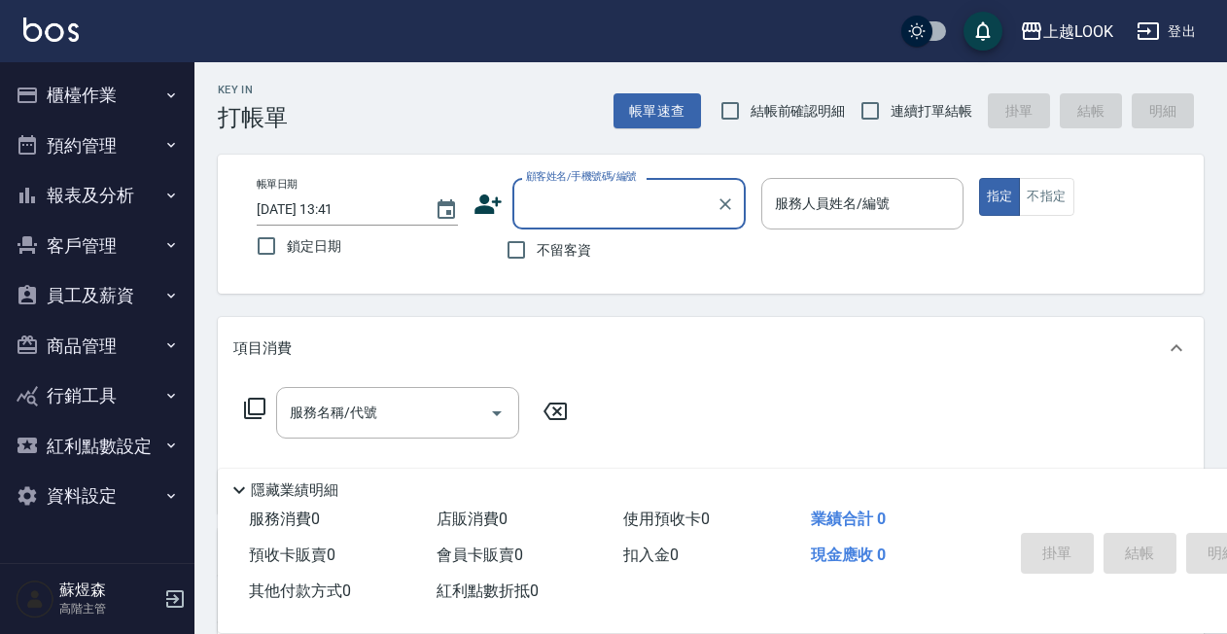
click at [114, 194] on button "報表及分析" at bounding box center [97, 195] width 179 height 51
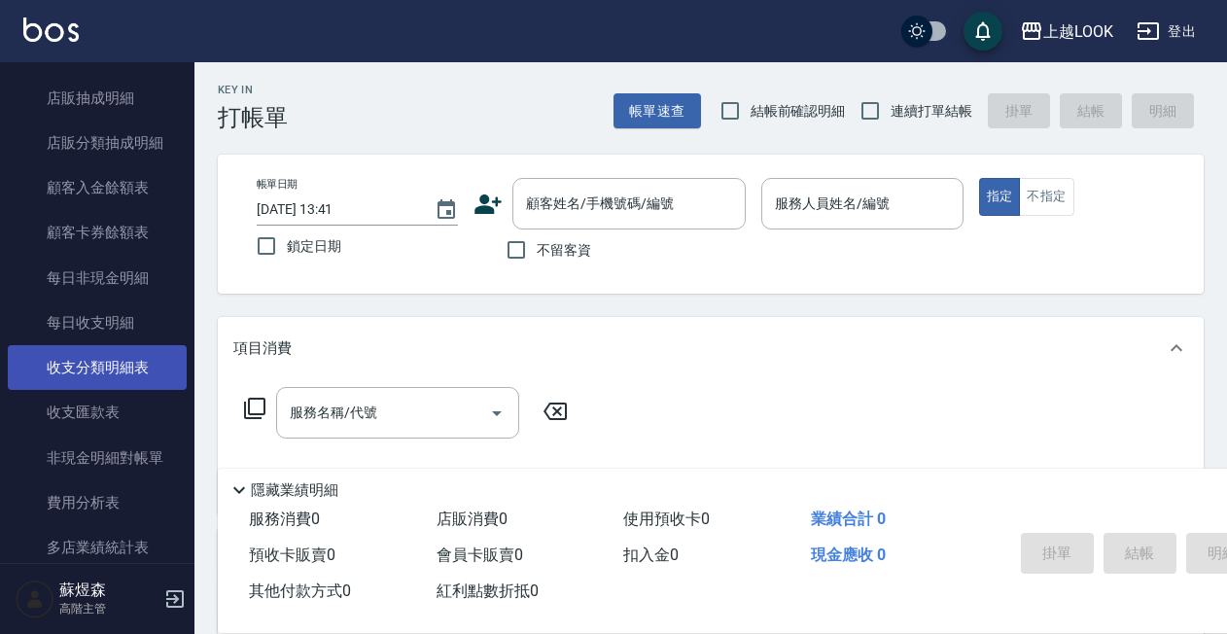
scroll to position [1442, 0]
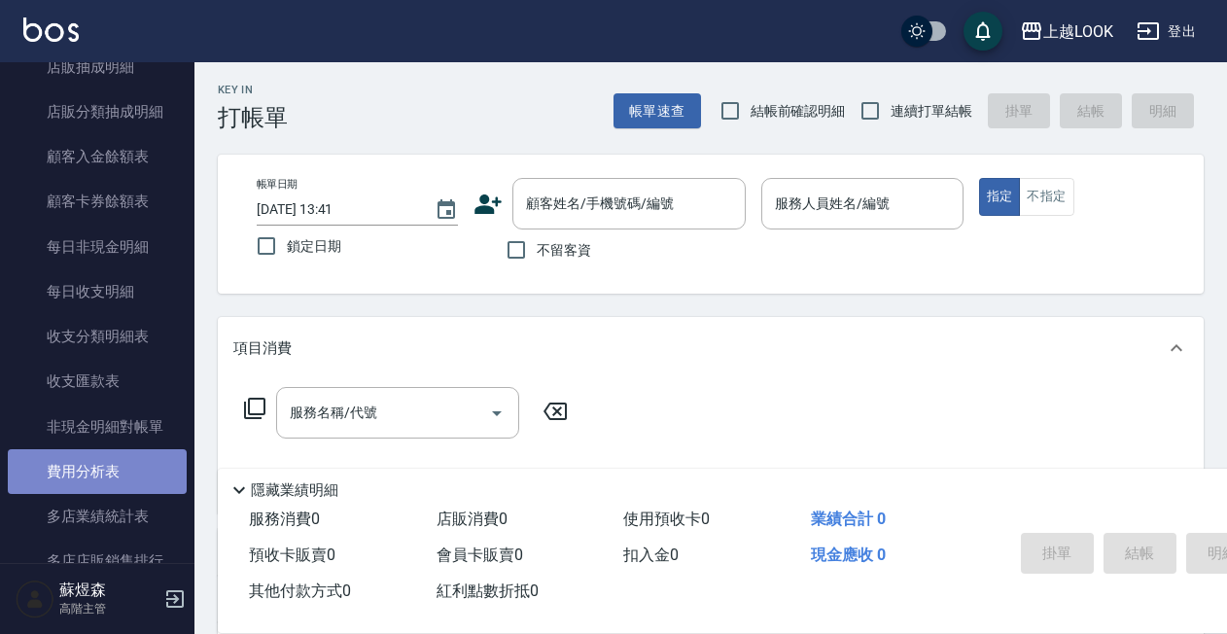
click at [106, 465] on link "費用分析表" at bounding box center [97, 471] width 179 height 45
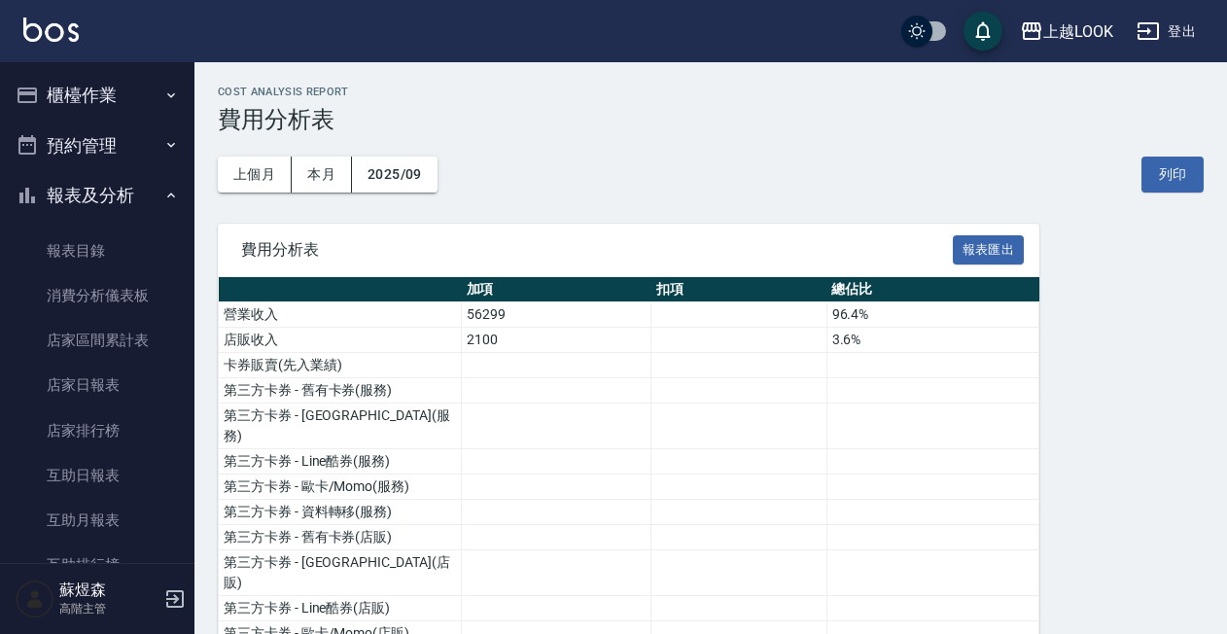
click at [112, 104] on button "櫃檯作業" at bounding box center [97, 95] width 179 height 51
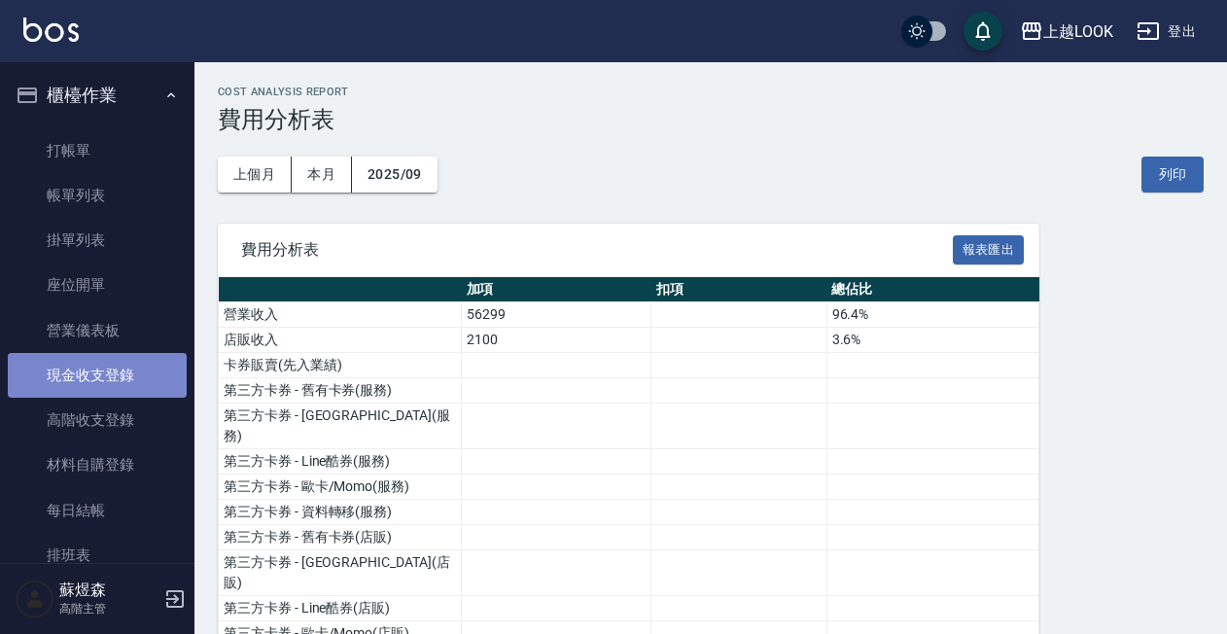
click at [135, 387] on link "現金收支登錄" at bounding box center [97, 375] width 179 height 45
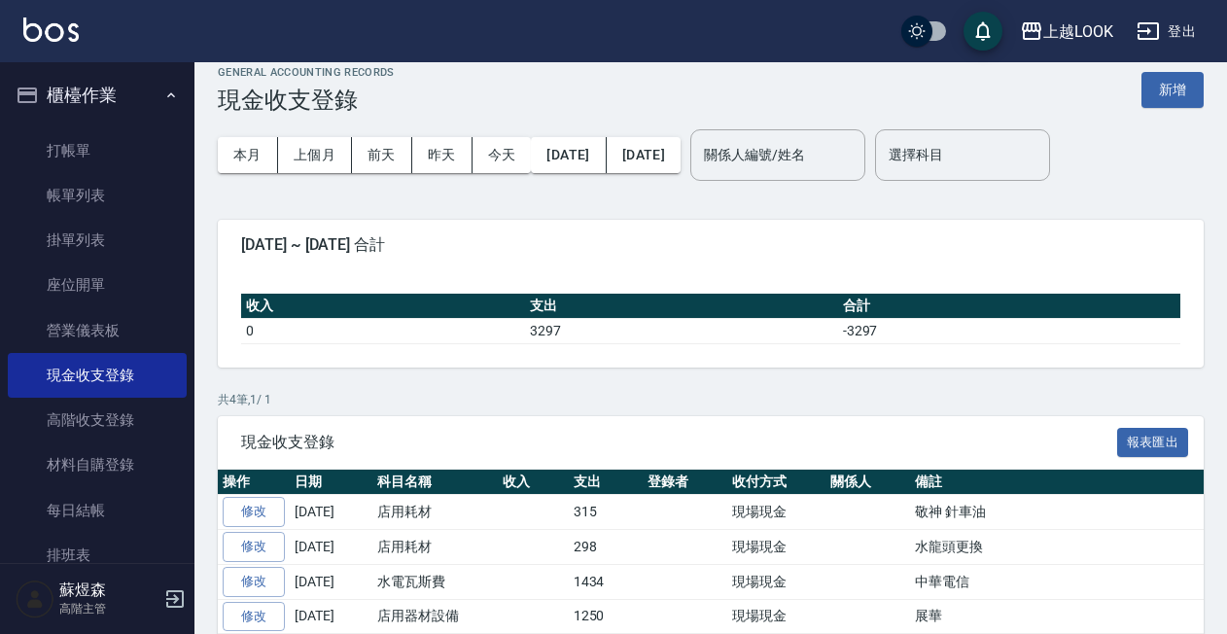
scroll to position [19, 0]
click at [319, 150] on button "上個月" at bounding box center [315, 155] width 74 height 36
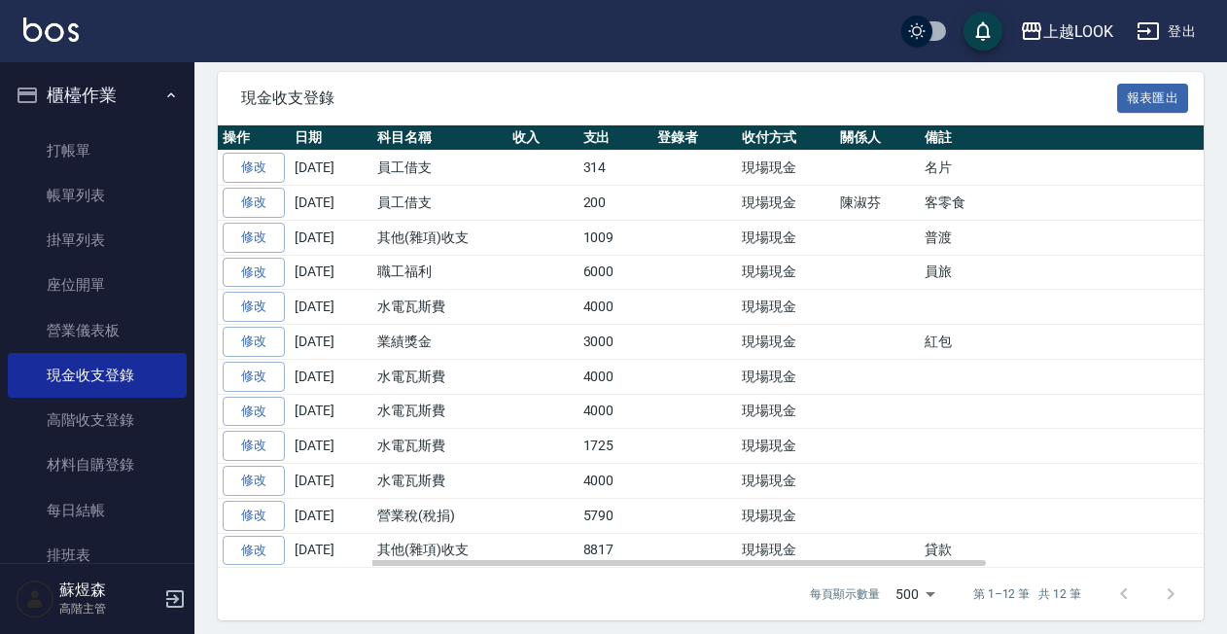
click at [653, 483] on td "4000" at bounding box center [615, 481] width 75 height 35
click at [653, 476] on td "4000" at bounding box center [615, 481] width 75 height 35
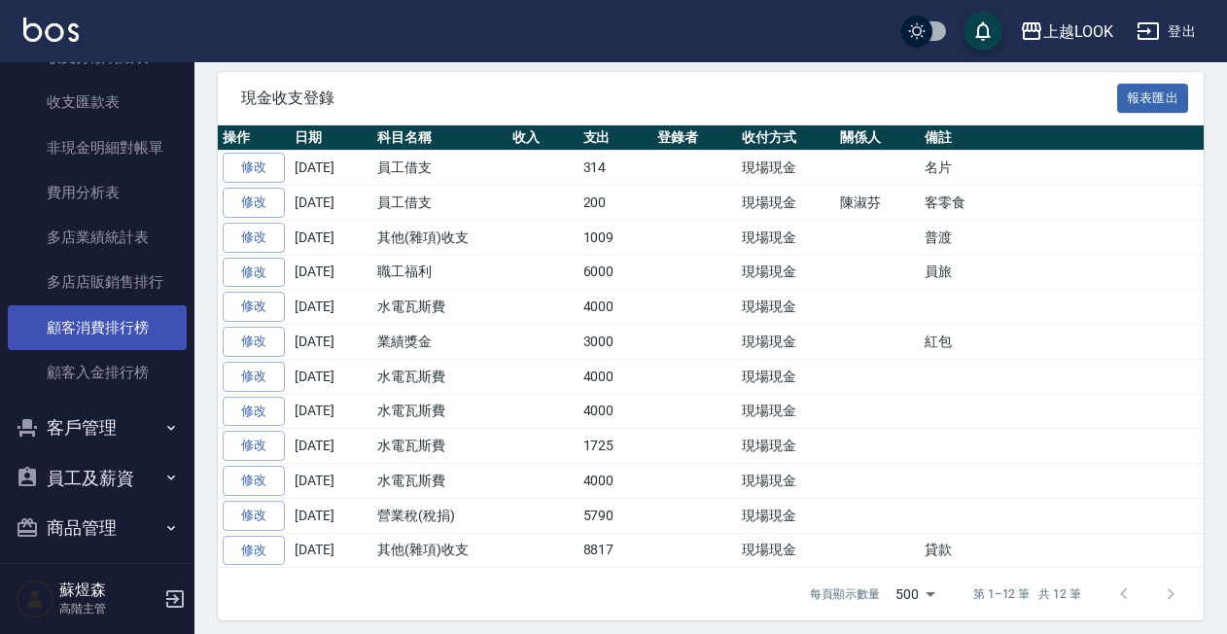
scroll to position [2210, 0]
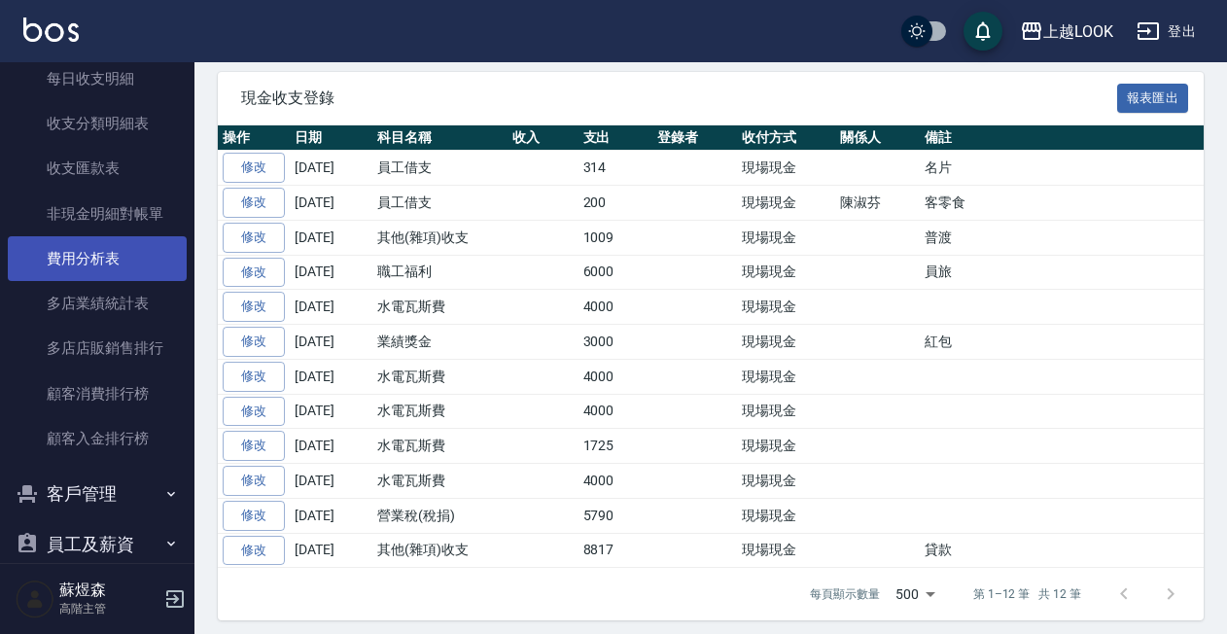
click at [132, 248] on link "費用分析表" at bounding box center [97, 258] width 179 height 45
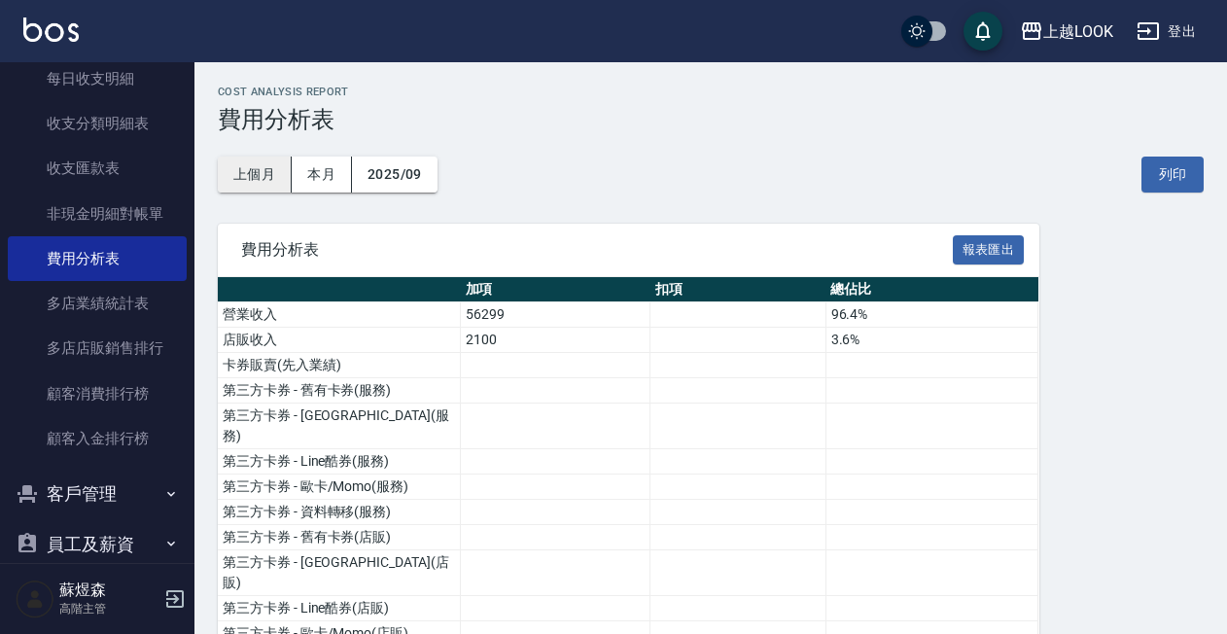
click at [261, 185] on button "上個月" at bounding box center [255, 174] width 74 height 36
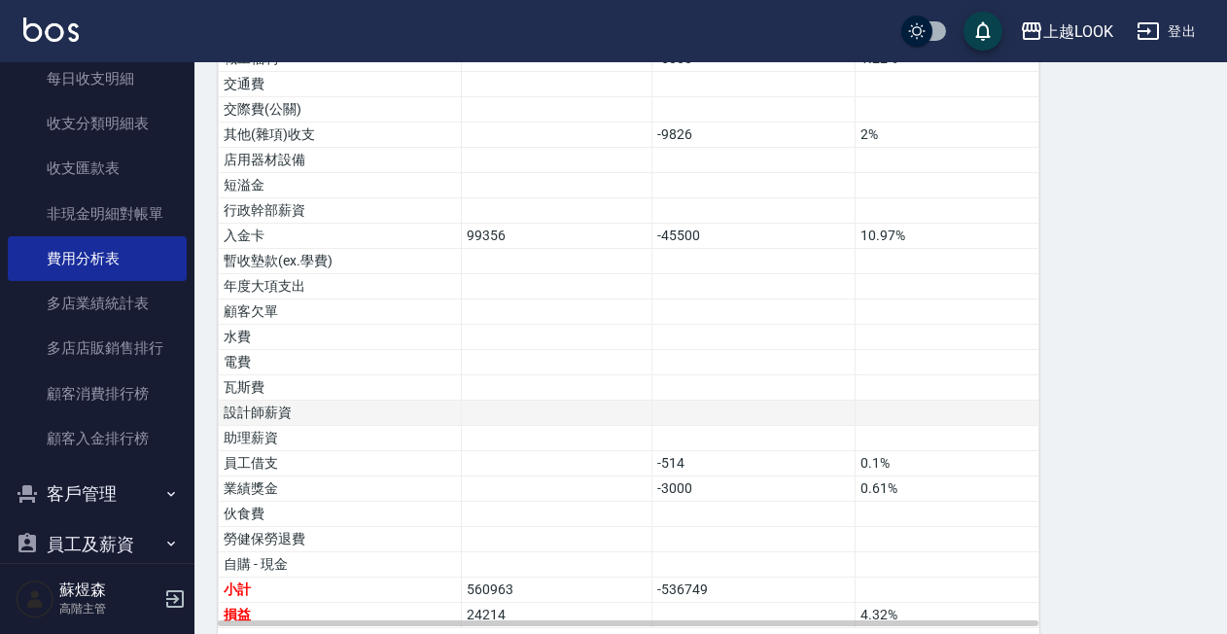
scroll to position [1357, 0]
